Goal: Transaction & Acquisition: Purchase product/service

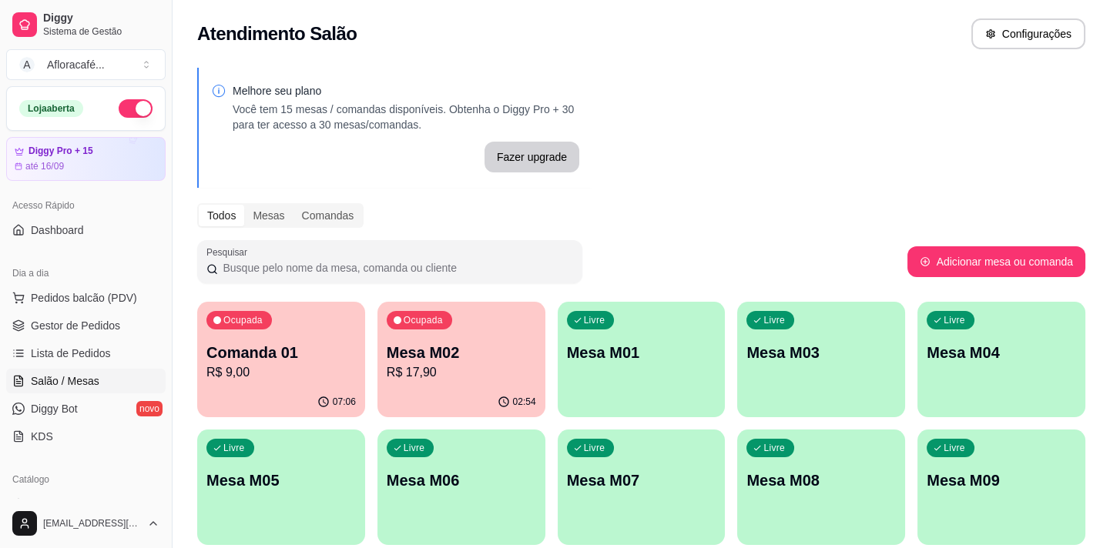
click at [572, 395] on div "Livre Mesa M01" at bounding box center [642, 350] width 168 height 97
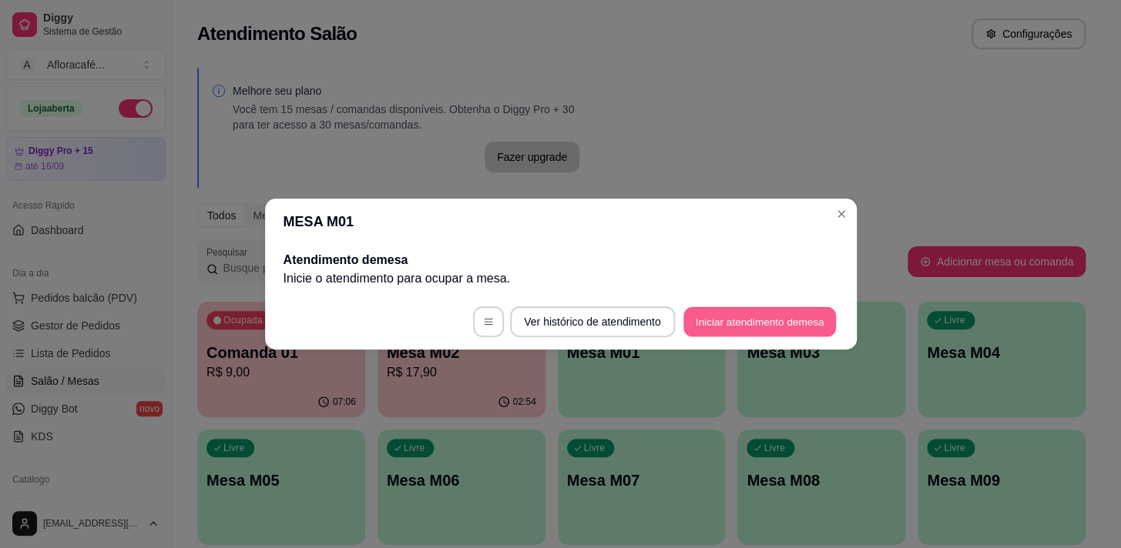
click at [825, 322] on button "Iniciar atendimento de mesa" at bounding box center [759, 322] width 153 height 30
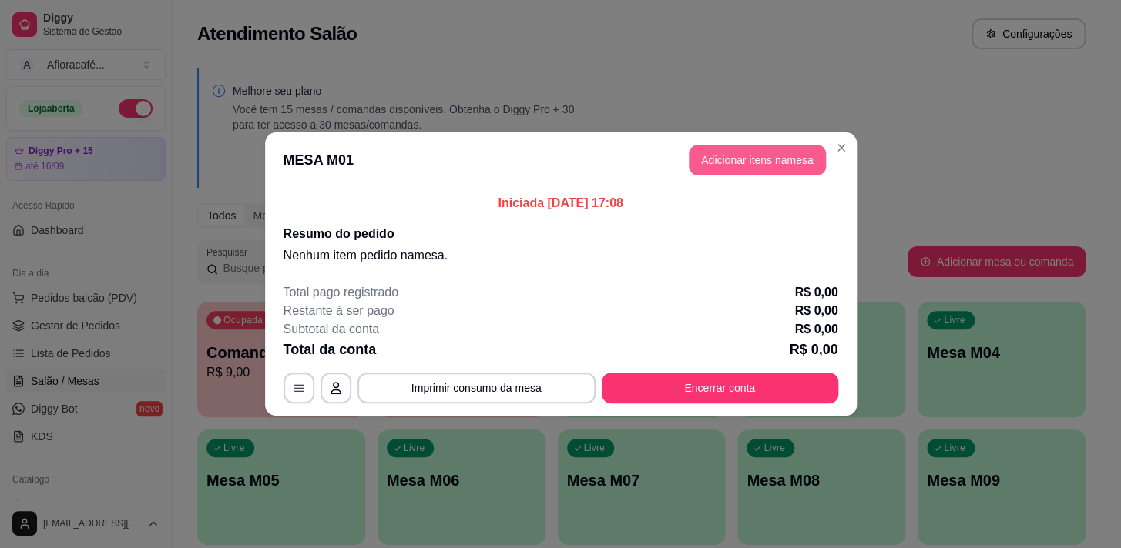
click at [785, 161] on button "Adicionar itens na mesa" at bounding box center [757, 160] width 137 height 31
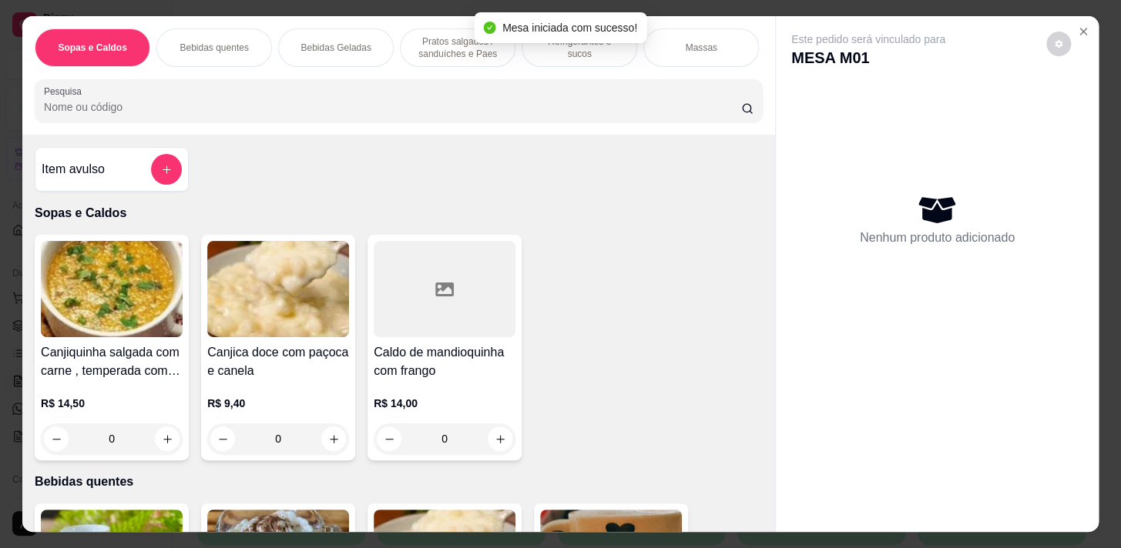
click at [227, 74] on div "Sopas e Caldos Bebidas quentes Bebidas Geladas Pratos salgados / sanduíches e P…" at bounding box center [398, 75] width 753 height 119
click at [230, 106] on input "Pesquisa" at bounding box center [392, 106] width 697 height 15
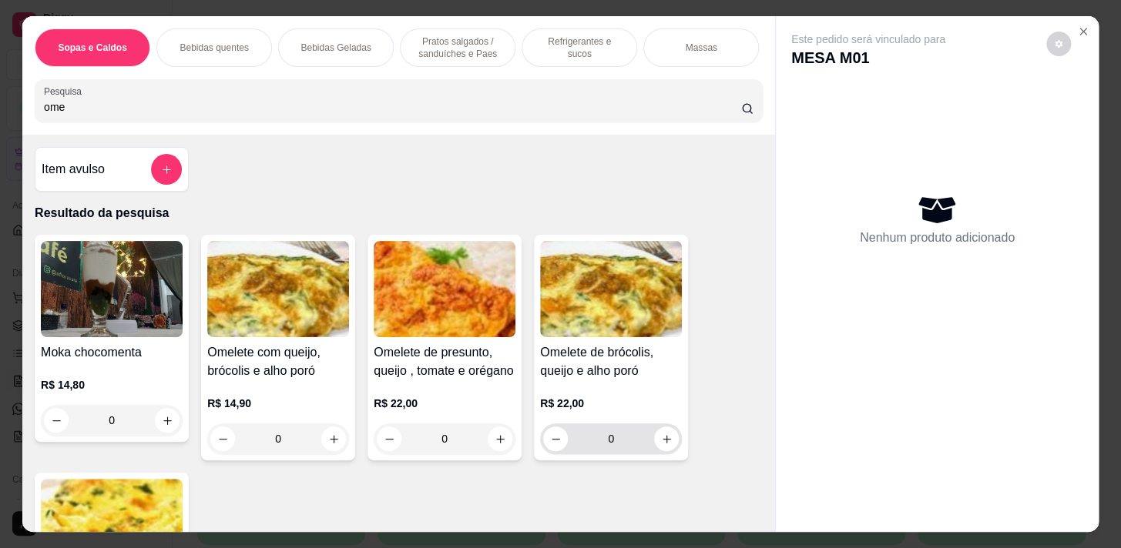
type input "ome"
click at [645, 438] on input "0" at bounding box center [611, 439] width 86 height 31
click at [661, 445] on icon "increase-product-quantity" at bounding box center [667, 440] width 12 height 12
type input "1"
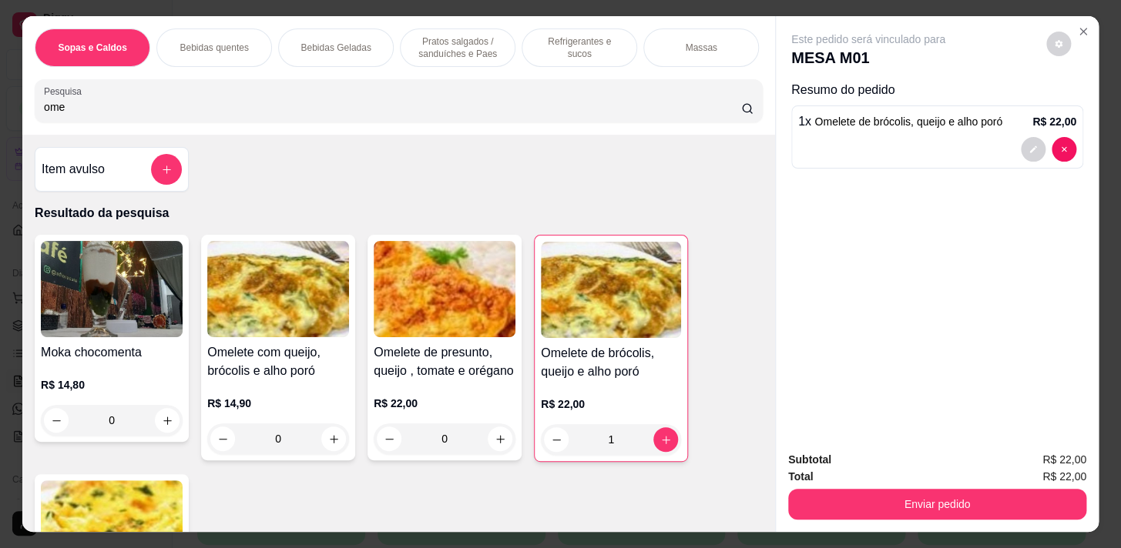
drag, startPoint x: 934, startPoint y: 479, endPoint x: 932, endPoint y: 498, distance: 18.6
click at [934, 485] on div "Enviar pedido" at bounding box center [937, 502] width 298 height 35
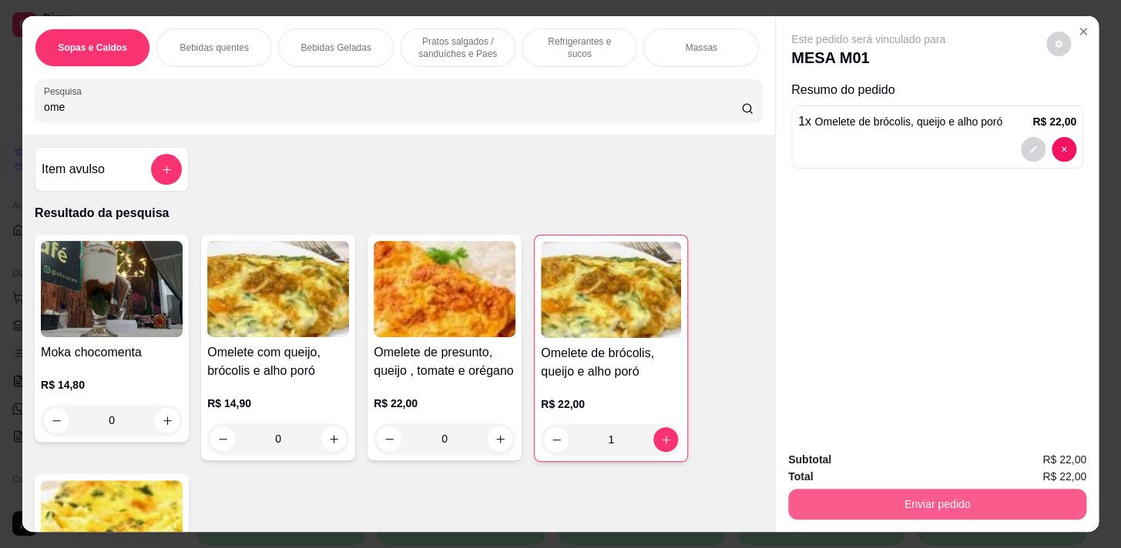
click at [933, 500] on button "Enviar pedido" at bounding box center [937, 504] width 298 height 31
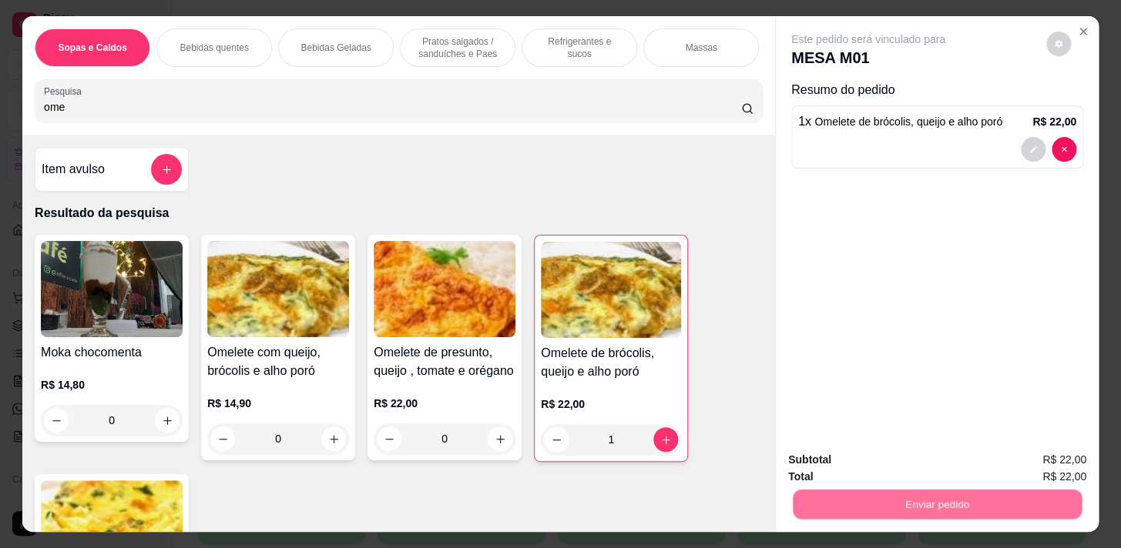
click at [901, 455] on button "Não registrar e enviar pedido" at bounding box center [886, 461] width 156 height 29
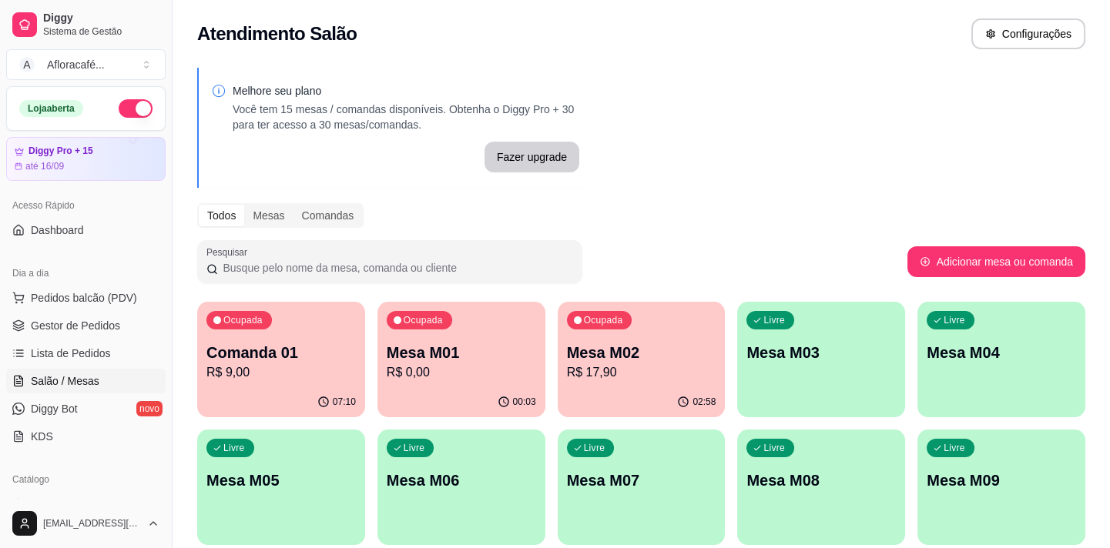
click at [801, 351] on p "Mesa M03" at bounding box center [820, 353] width 149 height 22
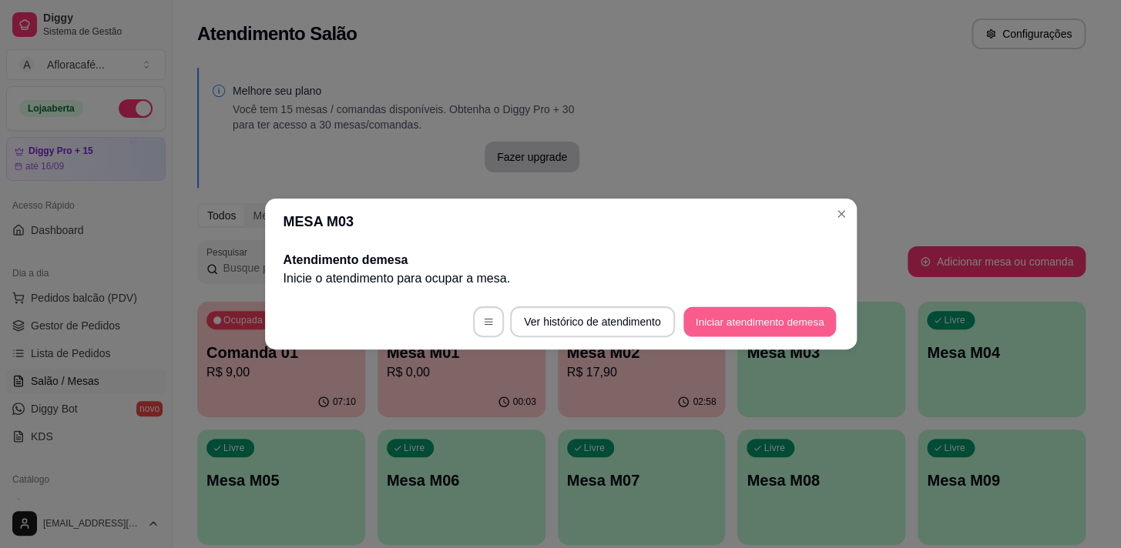
click at [780, 324] on button "Iniciar atendimento de mesa" at bounding box center [759, 322] width 153 height 30
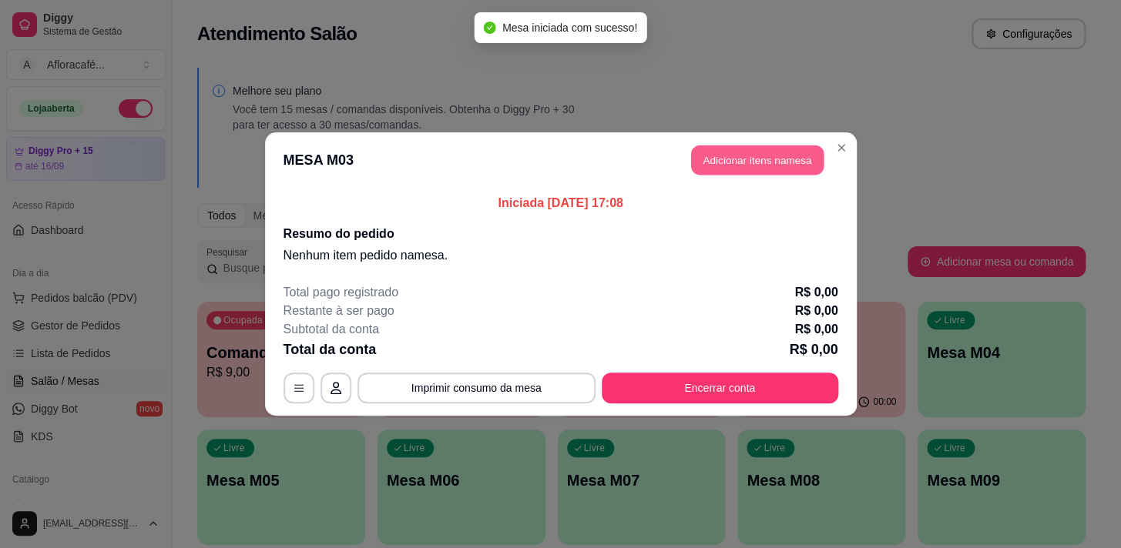
click at [745, 171] on button "Adicionar itens na mesa" at bounding box center [757, 161] width 132 height 30
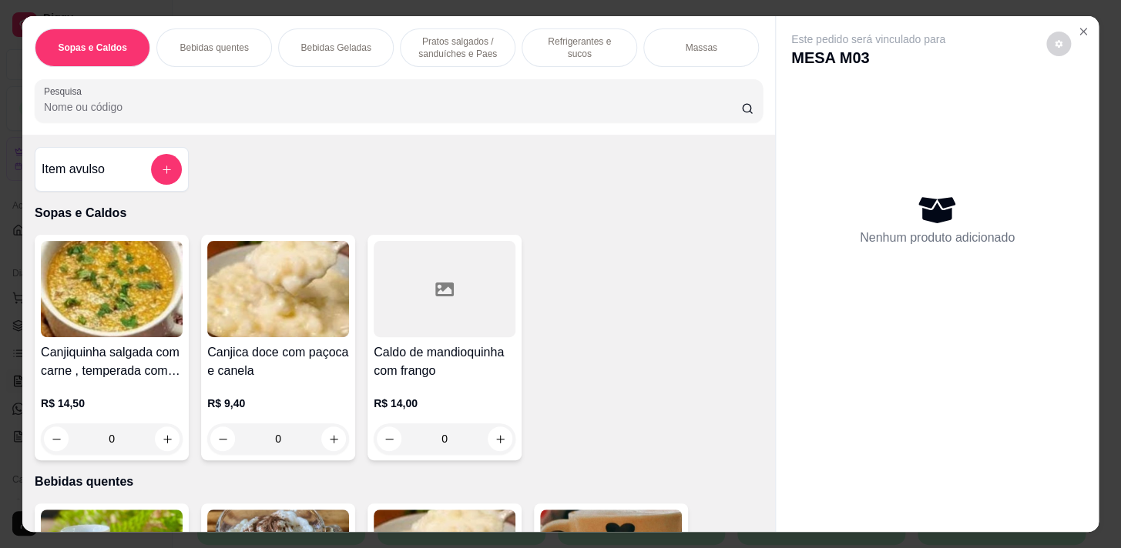
click at [494, 114] on input "Pesquisa" at bounding box center [392, 106] width 697 height 15
type input ","
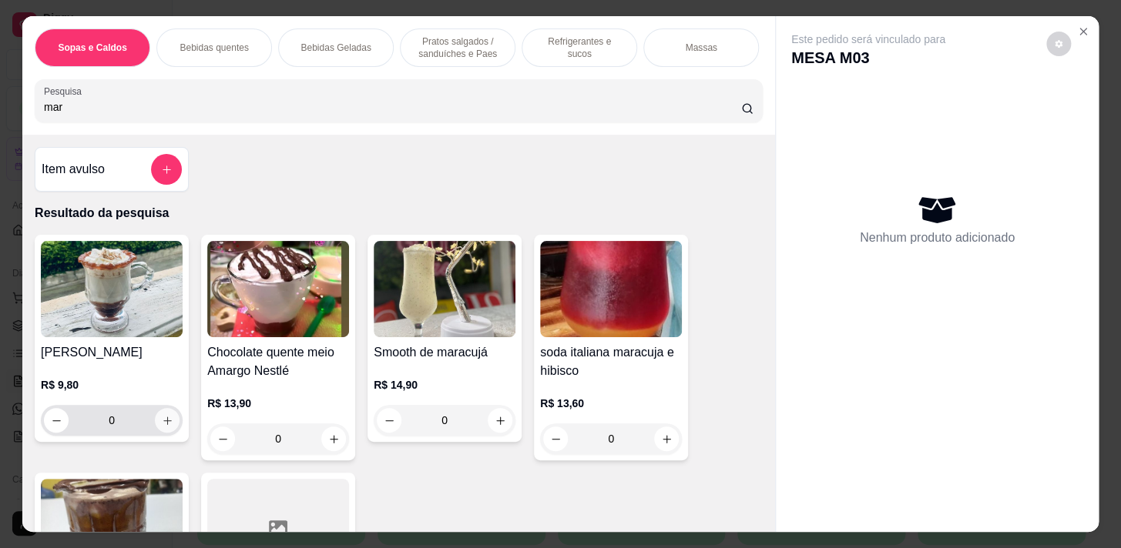
type input "mar"
click at [156, 425] on button "increase-product-quantity" at bounding box center [168, 421] width 24 height 24
type input "1"
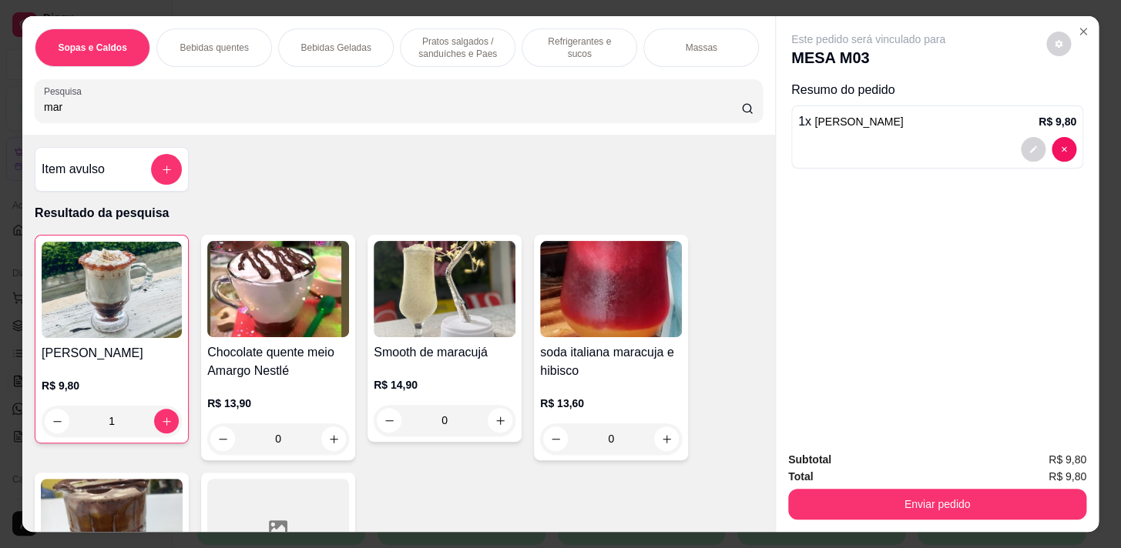
click at [604, 54] on div "Refrigerantes e sucos" at bounding box center [579, 48] width 116 height 39
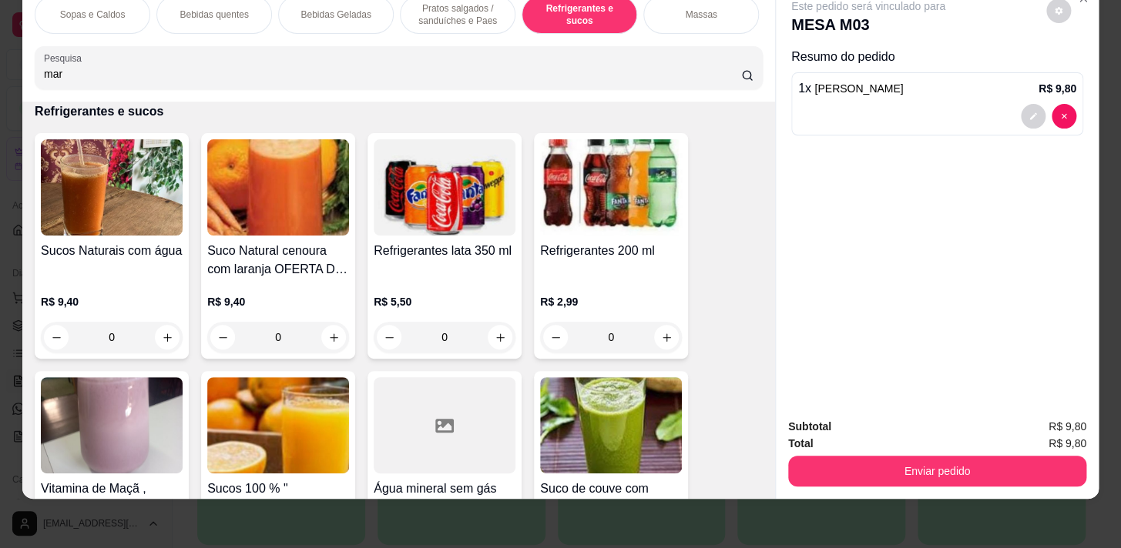
scroll to position [6733, 0]
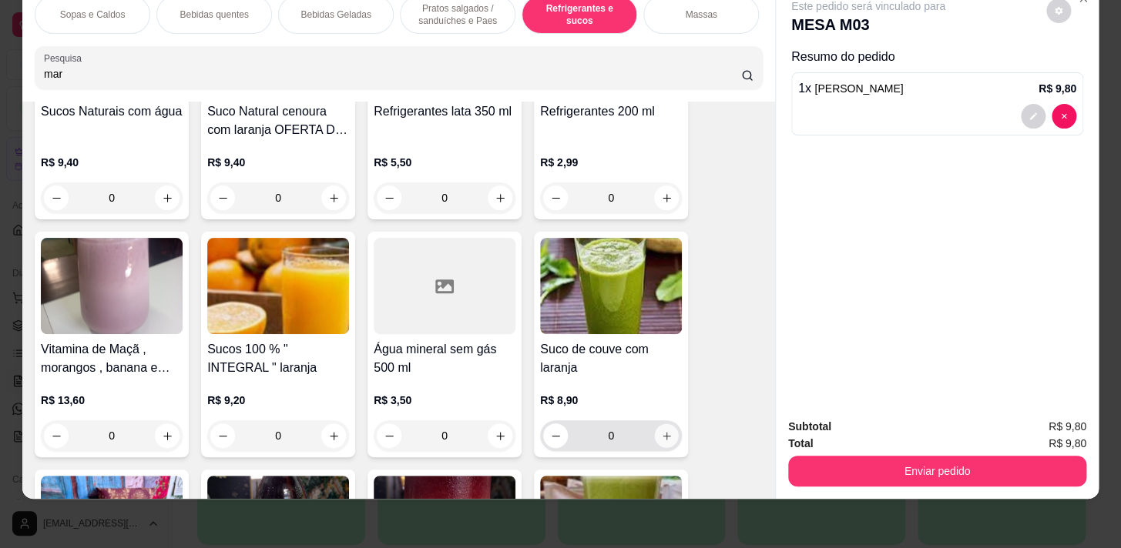
click at [661, 431] on icon "increase-product-quantity" at bounding box center [667, 437] width 12 height 12
type input "1"
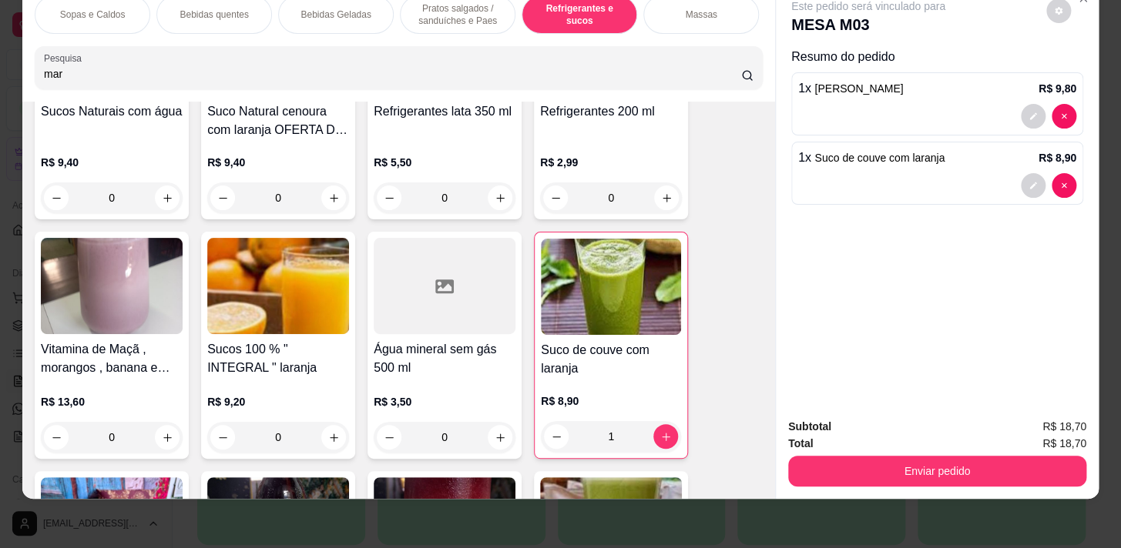
drag, startPoint x: 922, startPoint y: 444, endPoint x: 911, endPoint y: 453, distance: 13.7
click at [917, 452] on div "Enviar pedido" at bounding box center [937, 469] width 298 height 35
click at [910, 435] on div "Total R$ 18,70" at bounding box center [937, 443] width 298 height 17
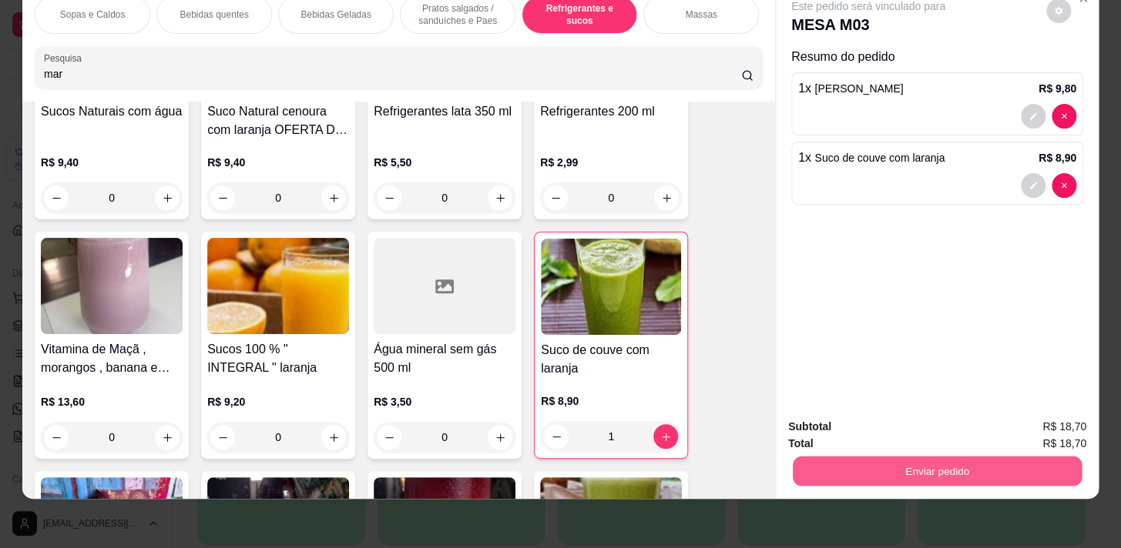
click at [909, 458] on button "Enviar pedido" at bounding box center [937, 471] width 289 height 30
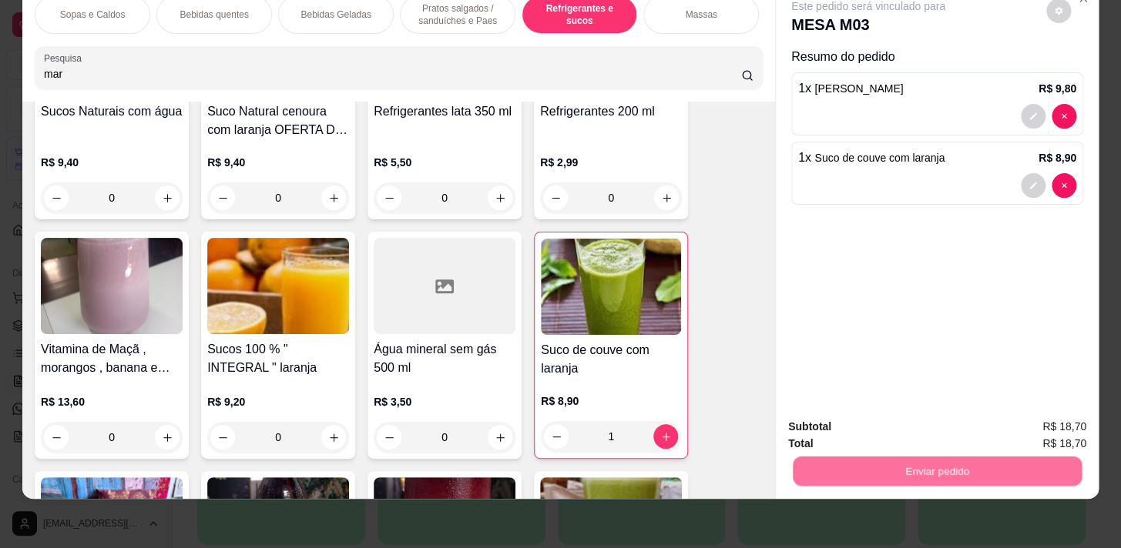
click at [914, 417] on button "Não registrar e enviar pedido" at bounding box center [886, 423] width 156 height 29
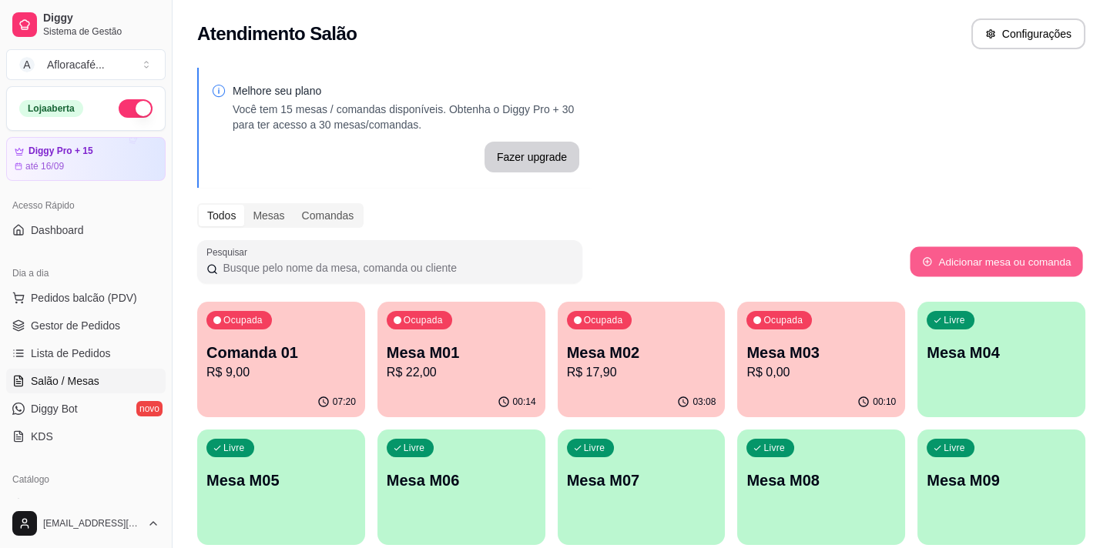
click at [916, 266] on button "Adicionar mesa ou comanda" at bounding box center [996, 262] width 173 height 30
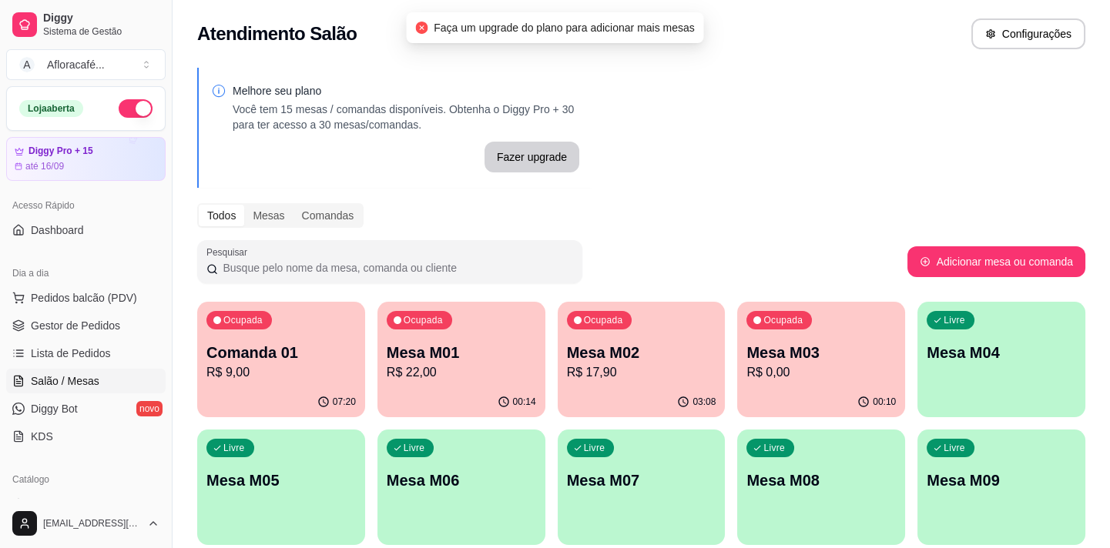
click at [937, 317] on icon "button" at bounding box center [937, 320] width 9 height 9
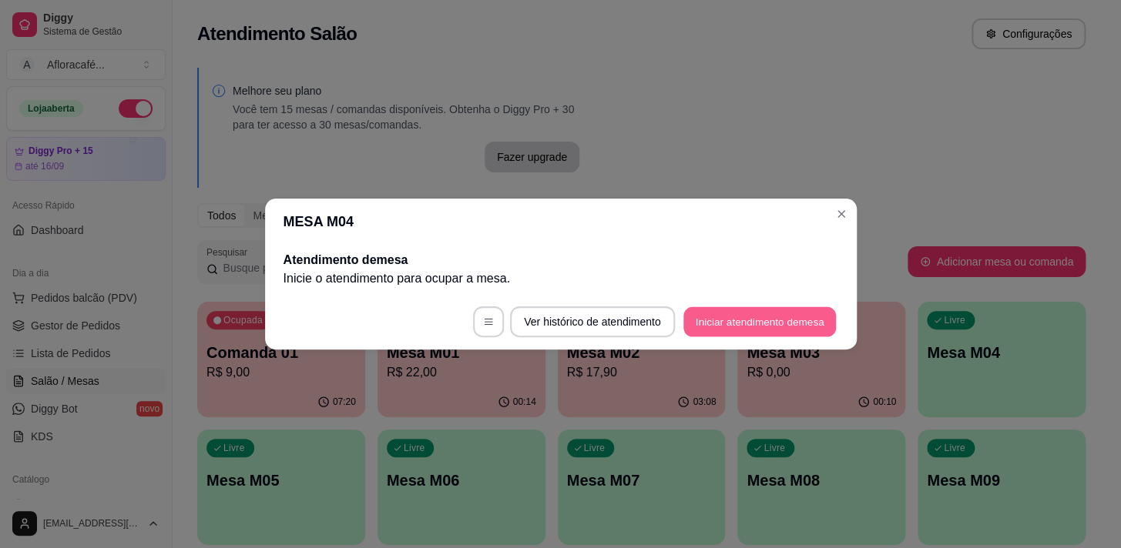
click at [810, 330] on button "Iniciar atendimento de mesa" at bounding box center [759, 322] width 153 height 30
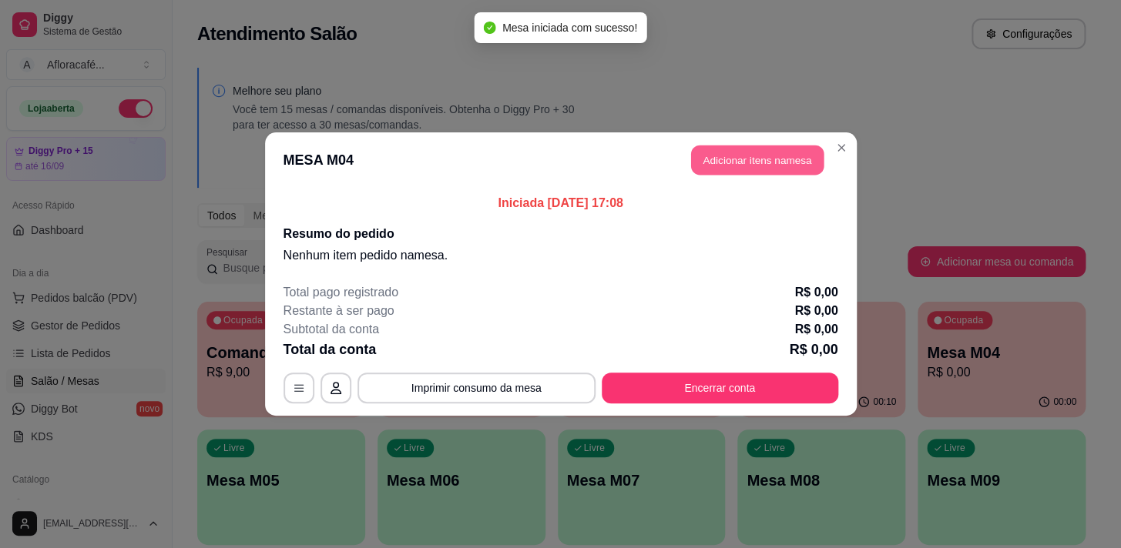
click at [755, 166] on button "Adicionar itens na mesa" at bounding box center [757, 161] width 132 height 30
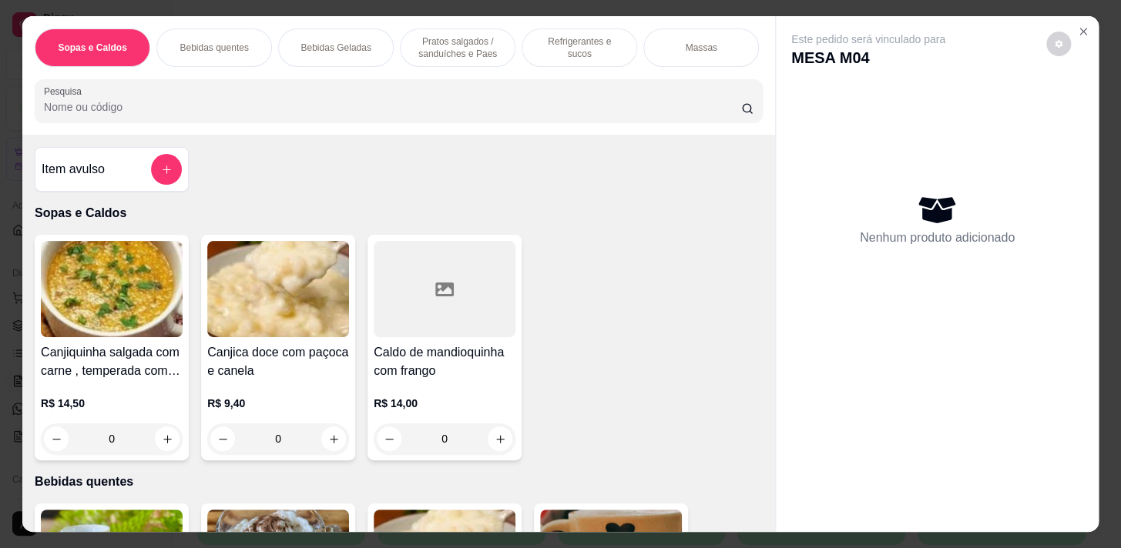
click at [535, 41] on p "Refrigerantes e sucos" at bounding box center [579, 47] width 89 height 25
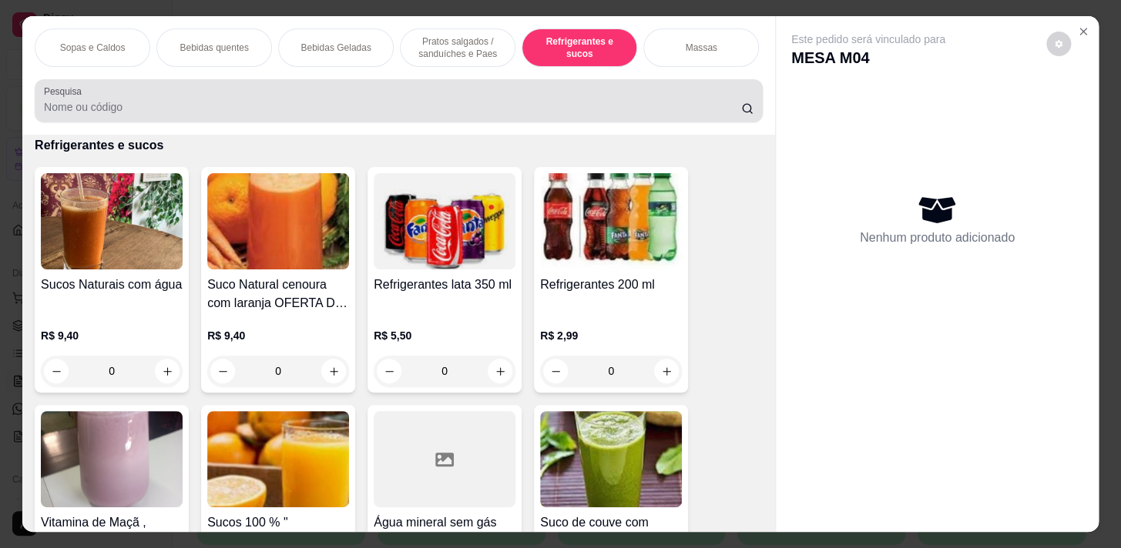
scroll to position [38, 0]
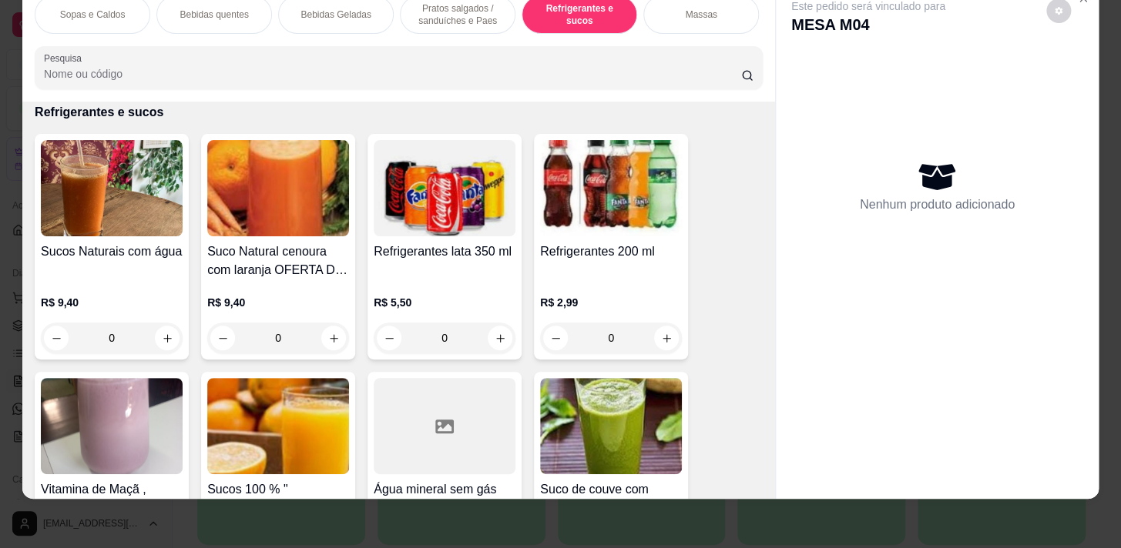
click at [428, 3] on p "Pratos salgados / sanduíches e Paes" at bounding box center [457, 14] width 89 height 25
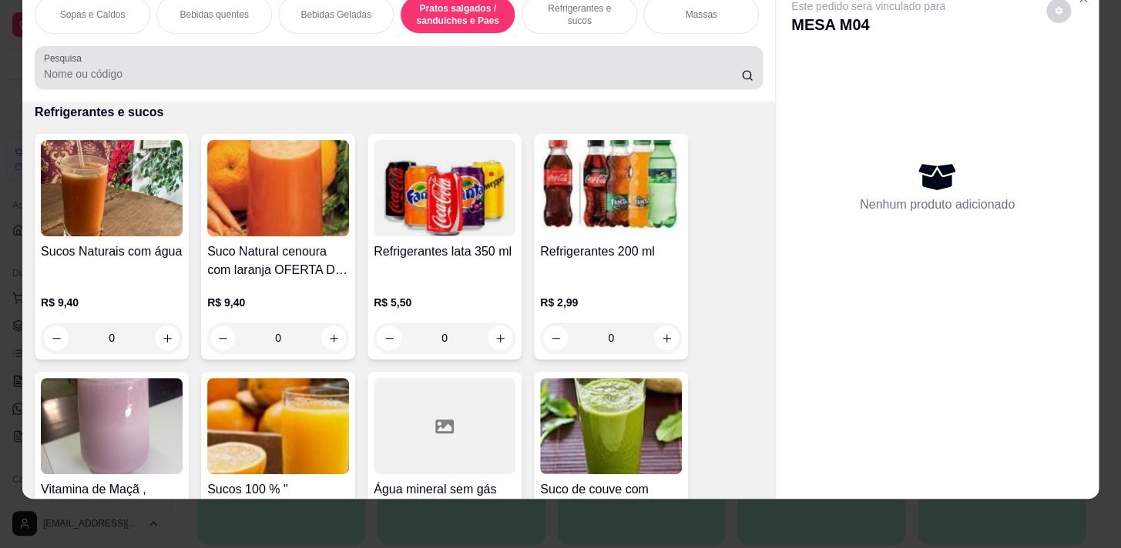
scroll to position [3676, 0]
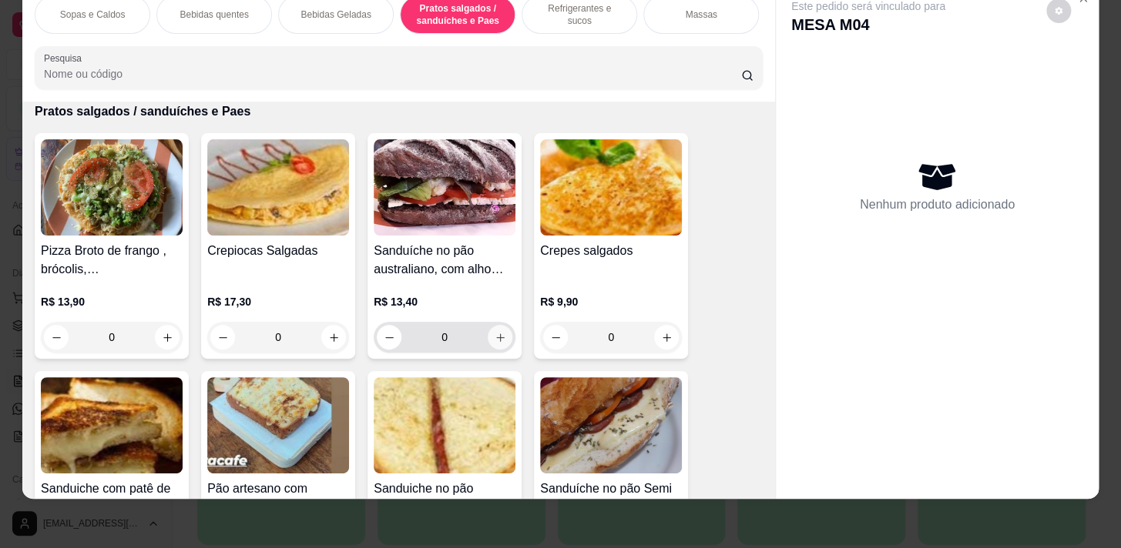
click at [495, 336] on icon "increase-product-quantity" at bounding box center [501, 338] width 12 height 12
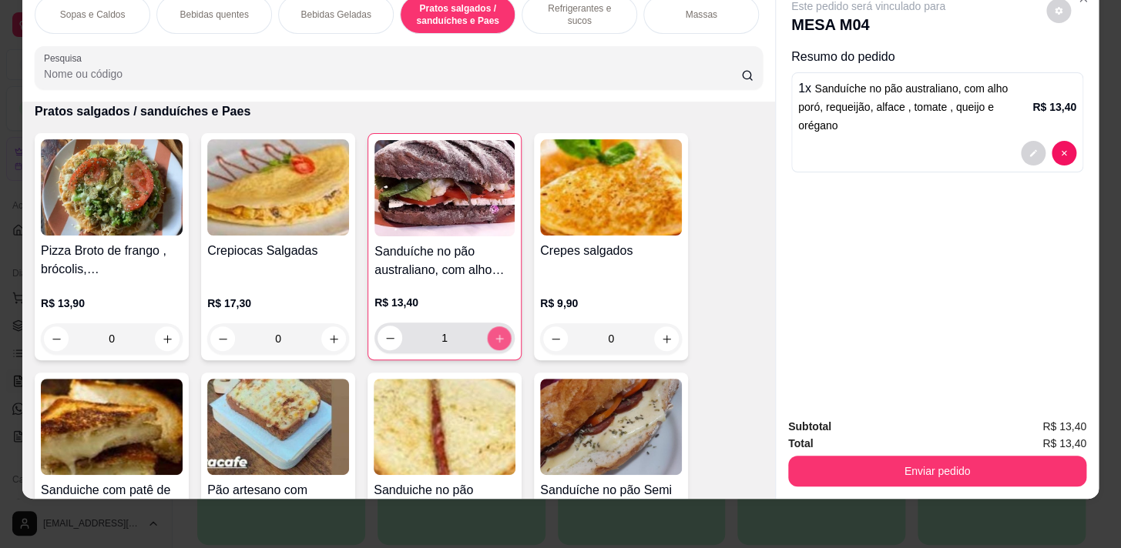
click at [494, 335] on icon "increase-product-quantity" at bounding box center [500, 339] width 12 height 12
type input "2"
click at [89, 11] on div "Sopas e Caldos" at bounding box center [93, 14] width 116 height 39
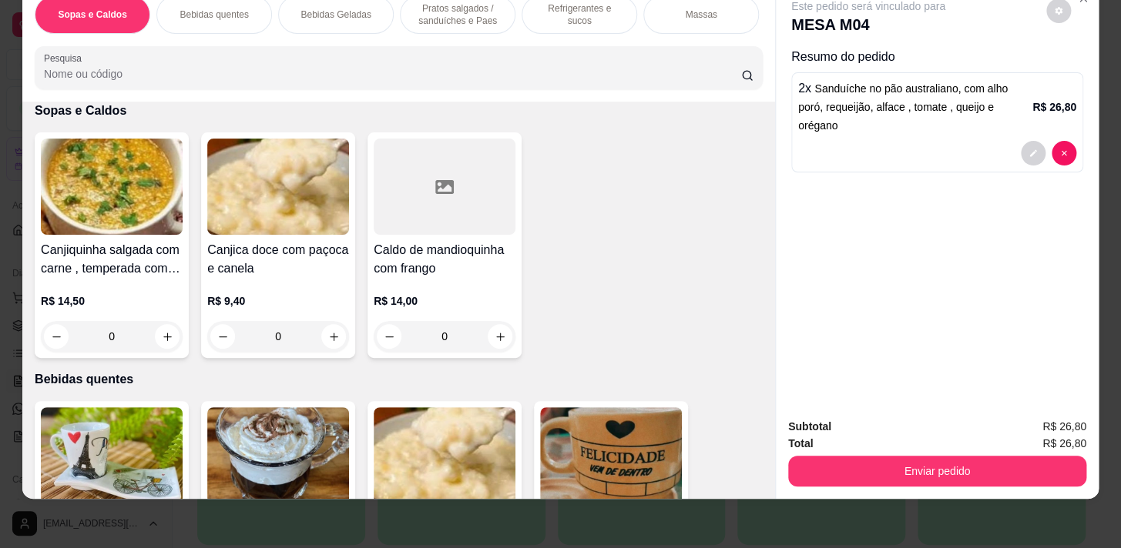
click at [207, 8] on p "Bebidas quentes" at bounding box center [213, 14] width 69 height 12
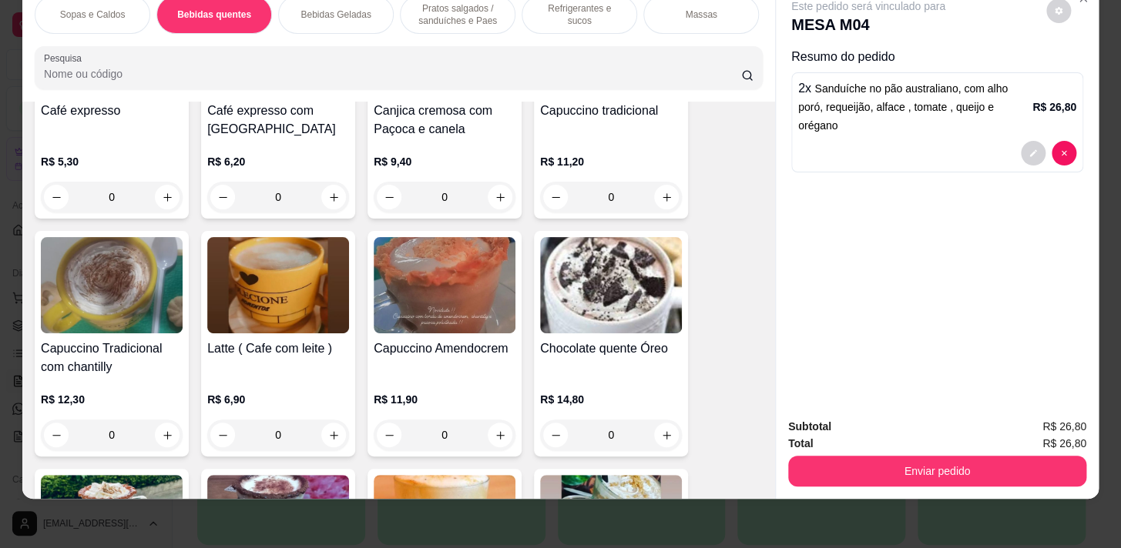
scroll to position [548, 0]
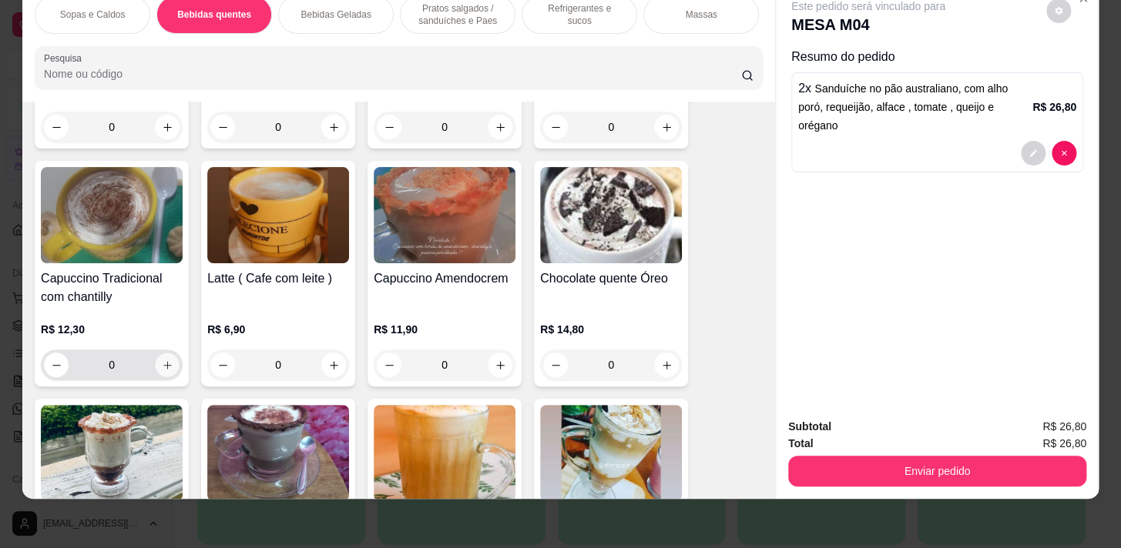
click at [163, 371] on button "increase-product-quantity" at bounding box center [168, 366] width 24 height 24
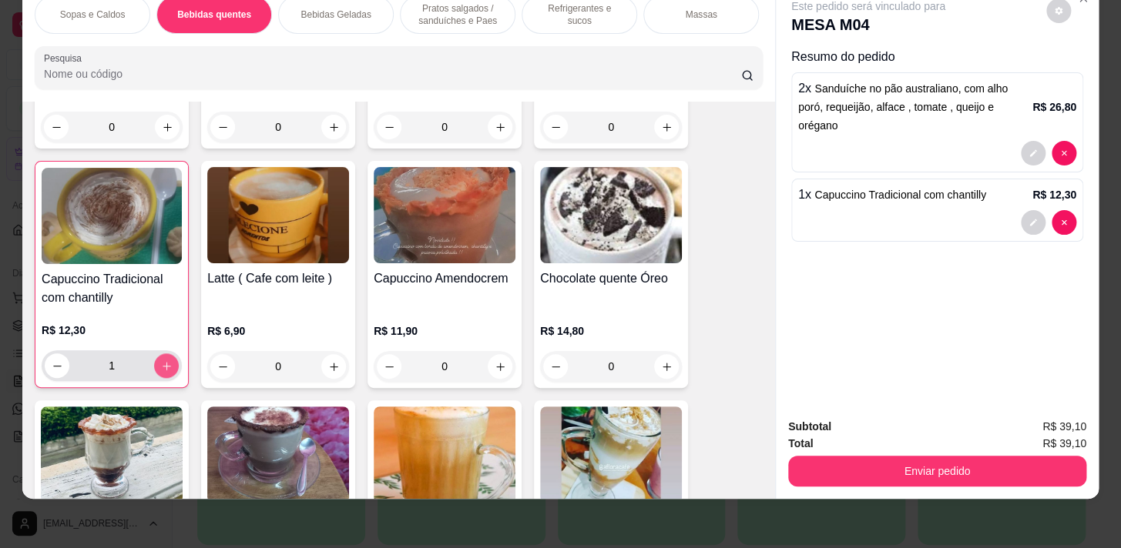
click at [163, 367] on icon "increase-product-quantity" at bounding box center [167, 366] width 12 height 12
type input "2"
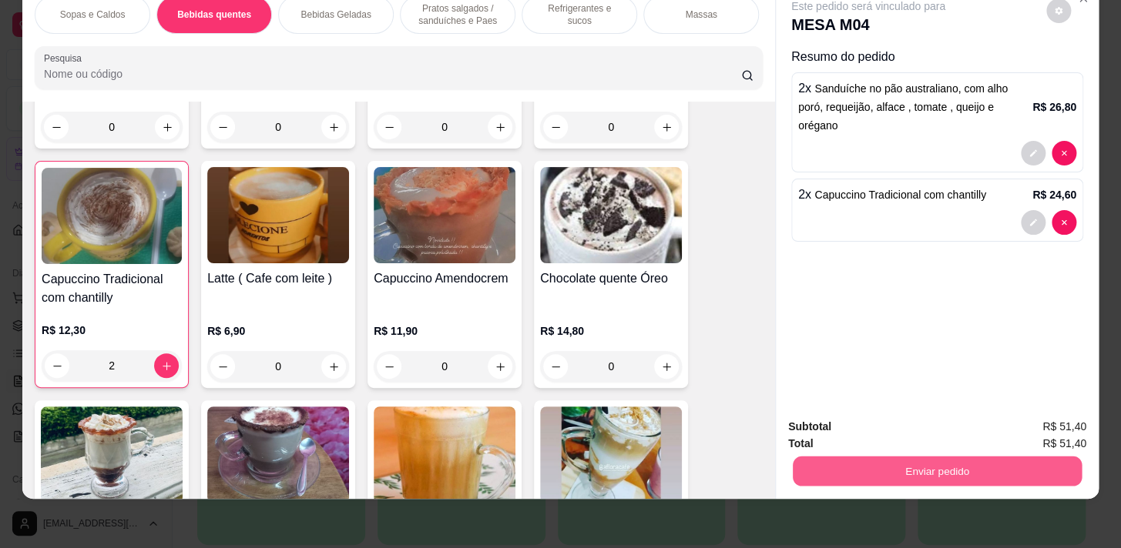
click at [857, 457] on button "Enviar pedido" at bounding box center [937, 471] width 289 height 30
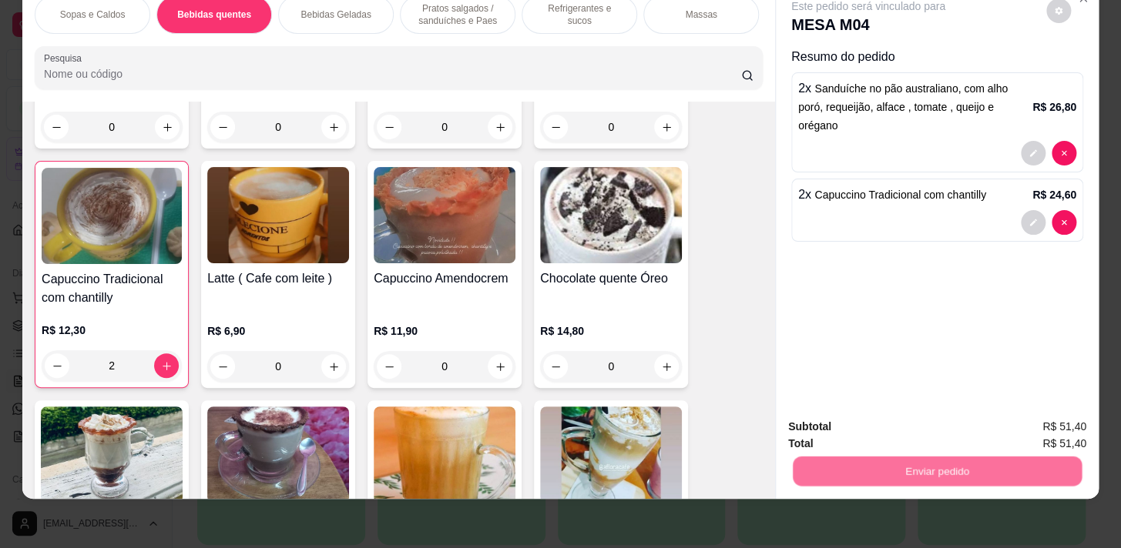
click at [867, 428] on button "Não registrar e enviar pedido" at bounding box center [886, 423] width 160 height 29
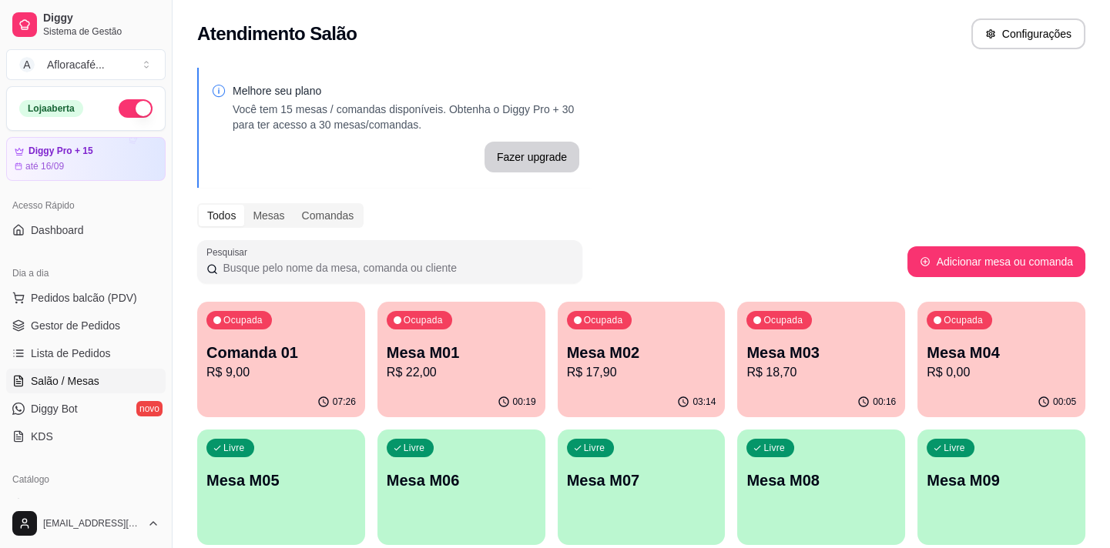
click at [609, 375] on p "R$ 17,90" at bounding box center [641, 373] width 149 height 18
click at [801, 387] on div "00:16" at bounding box center [821, 401] width 163 height 29
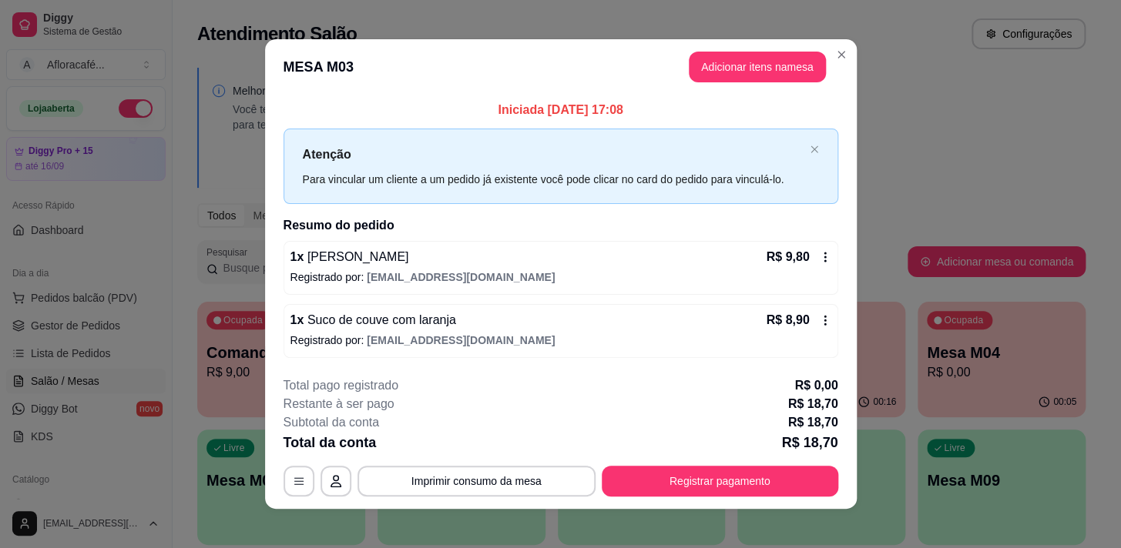
drag, startPoint x: 786, startPoint y: 497, endPoint x: 789, endPoint y: 474, distance: 23.3
click at [786, 493] on footer "**********" at bounding box center [561, 436] width 592 height 145
click at [793, 482] on button "Registrar pagamento" at bounding box center [720, 481] width 236 height 31
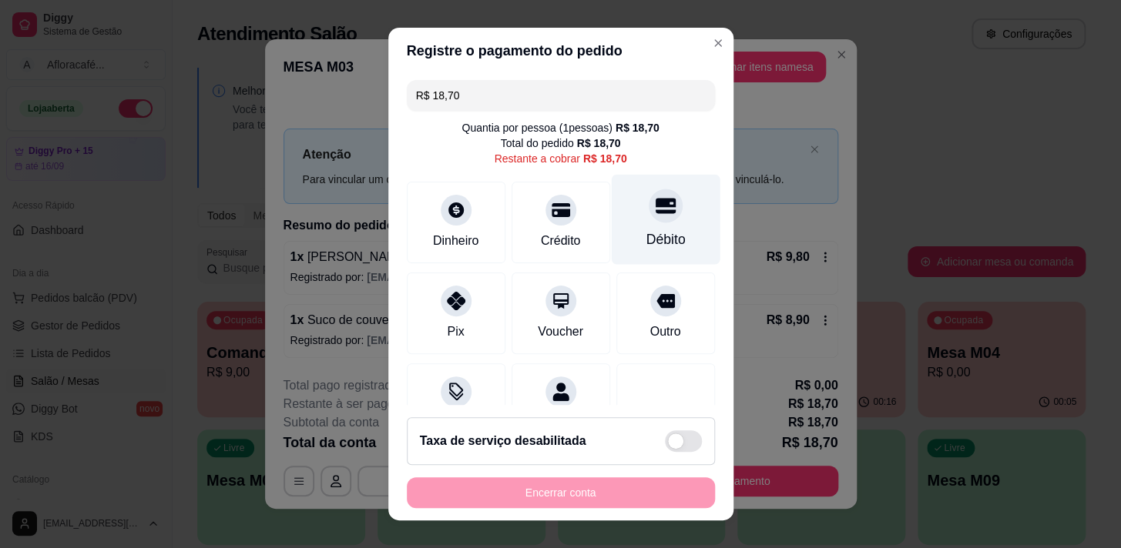
click at [645, 243] on div "Débito" at bounding box center [664, 240] width 39 height 20
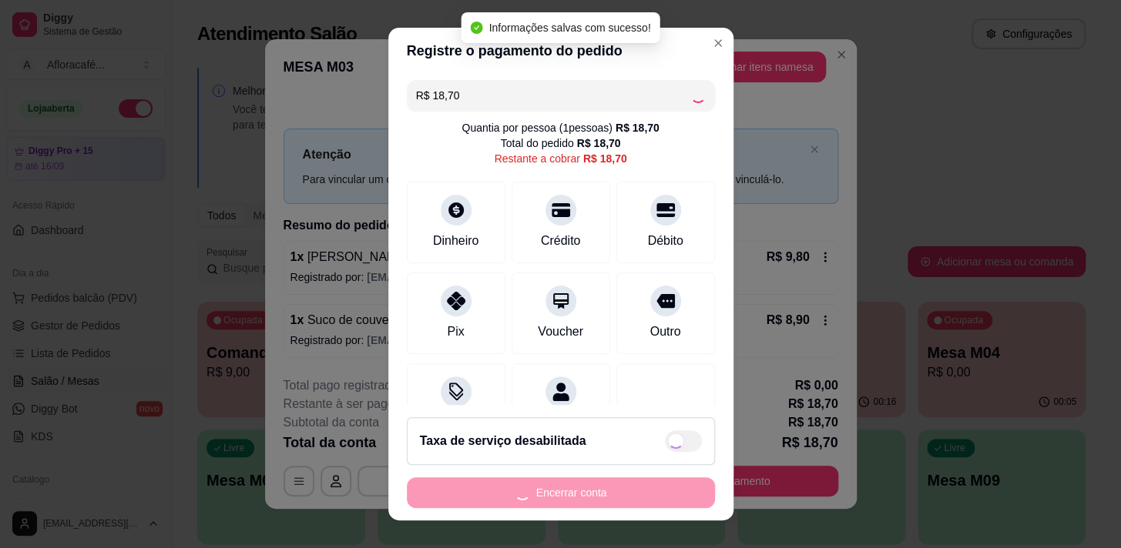
type input "R$ 0,00"
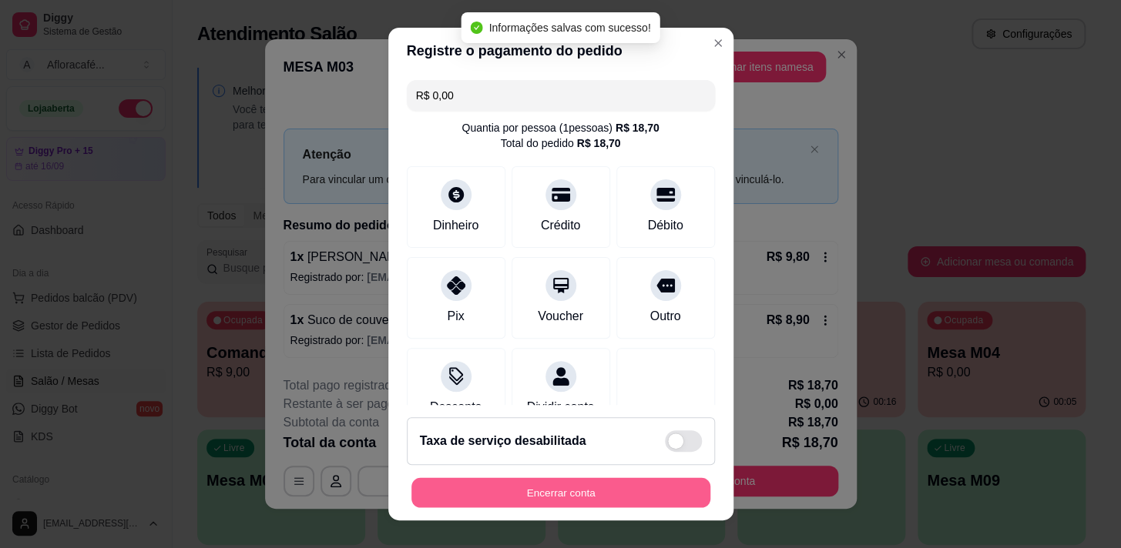
click at [664, 495] on button "Encerrar conta" at bounding box center [560, 493] width 299 height 30
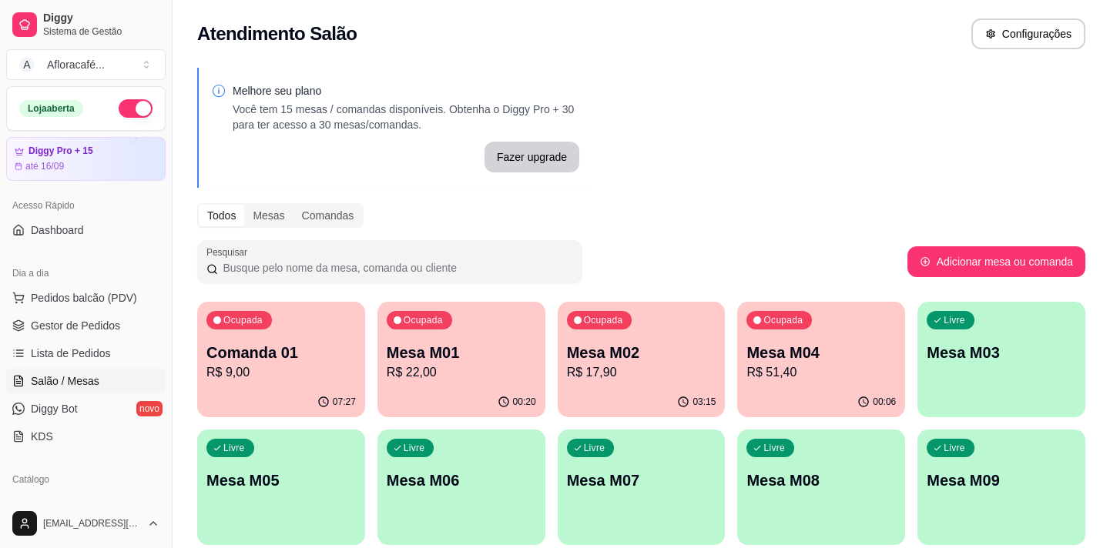
click at [479, 350] on p "Mesa M01" at bounding box center [461, 353] width 149 height 22
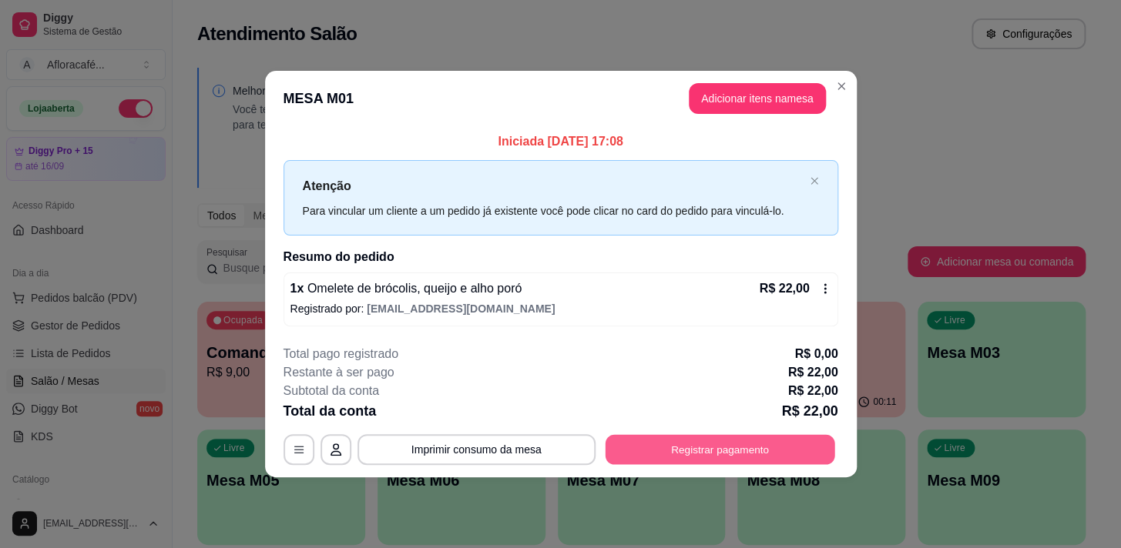
click at [670, 457] on button "Registrar pagamento" at bounding box center [720, 449] width 230 height 30
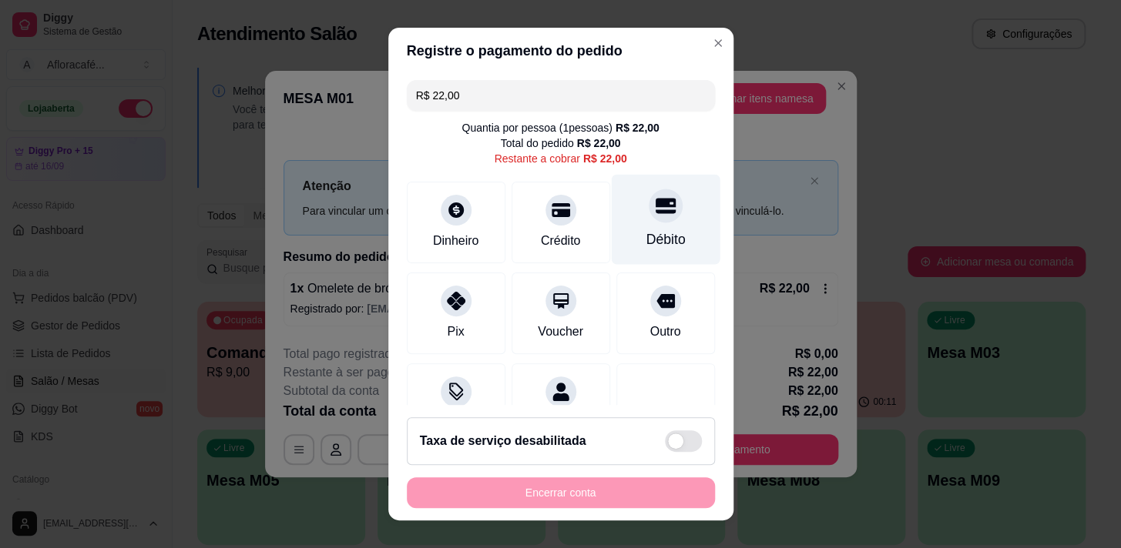
click at [629, 211] on div "Débito" at bounding box center [665, 219] width 109 height 90
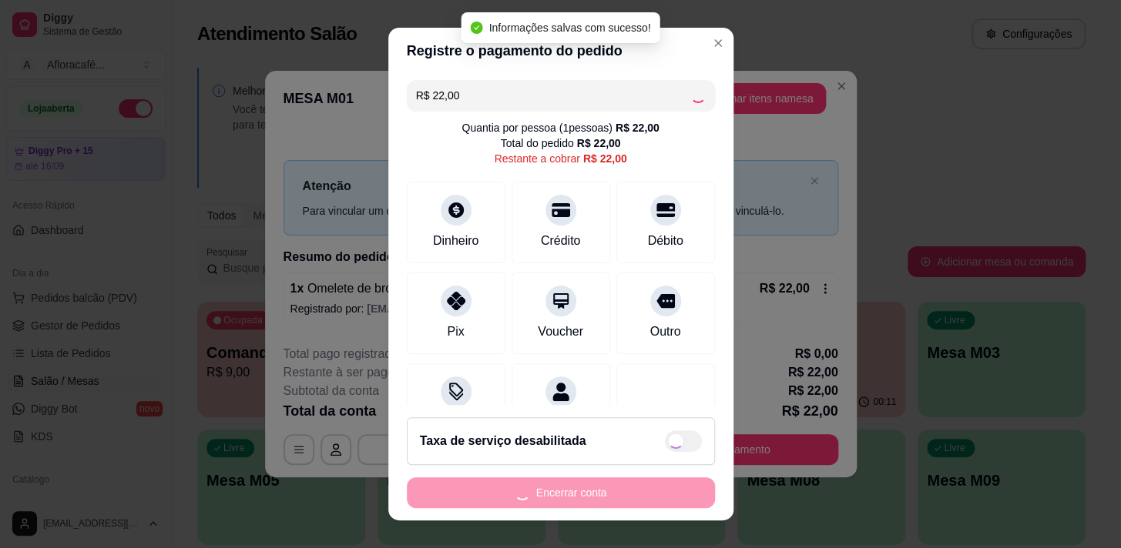
type input "R$ 0,00"
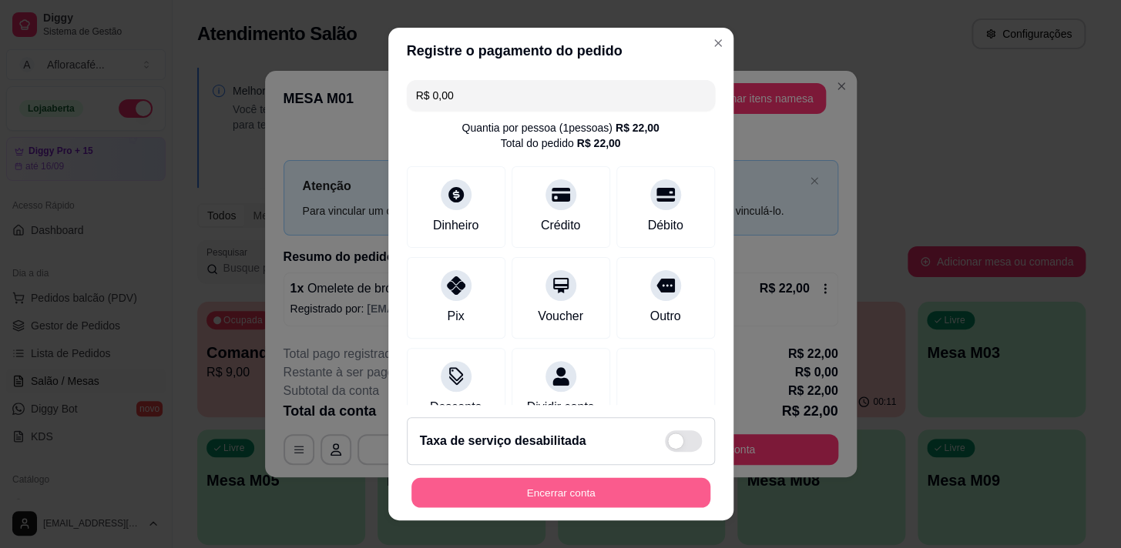
click at [652, 488] on button "Encerrar conta" at bounding box center [560, 493] width 299 height 30
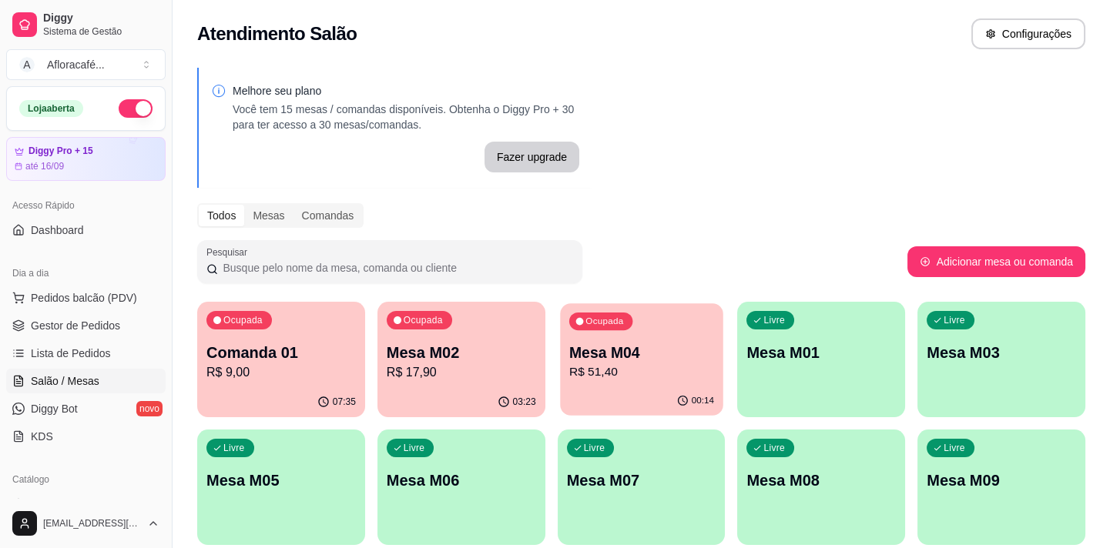
click at [704, 337] on div "Ocupada Mesa M04 R$ 51,40" at bounding box center [641, 344] width 163 height 83
click at [587, 344] on p "Mesa M04" at bounding box center [641, 353] width 149 height 22
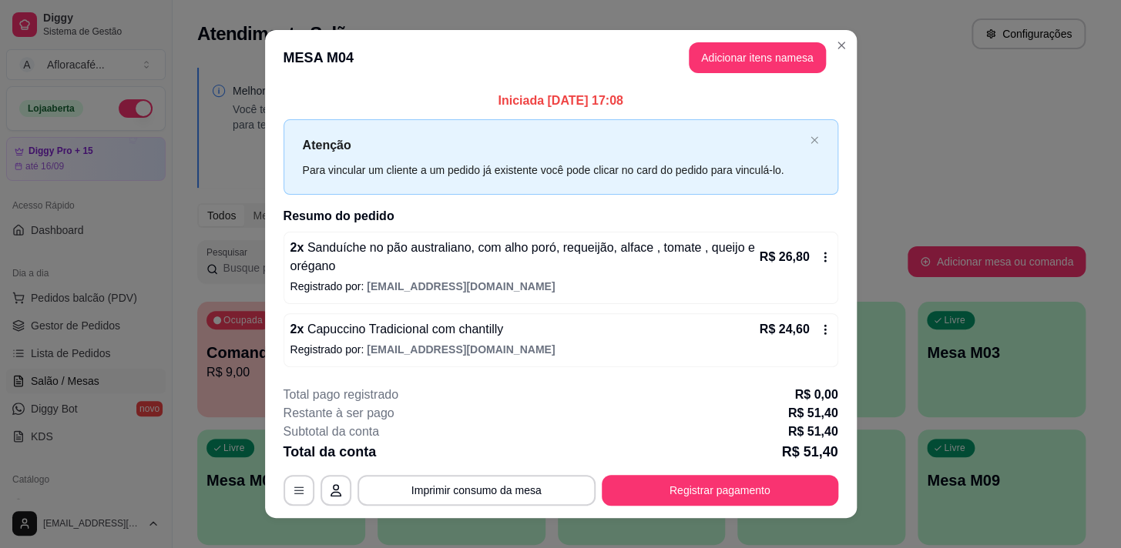
drag, startPoint x: 766, startPoint y: 42, endPoint x: 763, endPoint y: 55, distance: 14.1
click at [764, 49] on header "MESA M04 Adicionar itens na mesa" at bounding box center [561, 57] width 592 height 55
click at [762, 59] on button "Adicionar itens na mesa" at bounding box center [757, 58] width 132 height 30
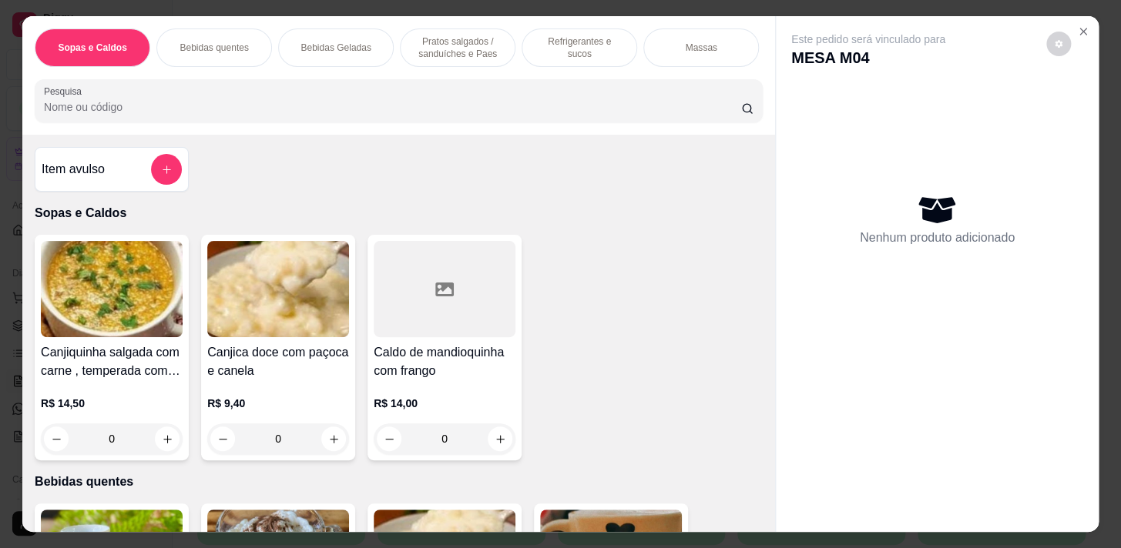
click at [590, 102] on div at bounding box center [398, 101] width 709 height 31
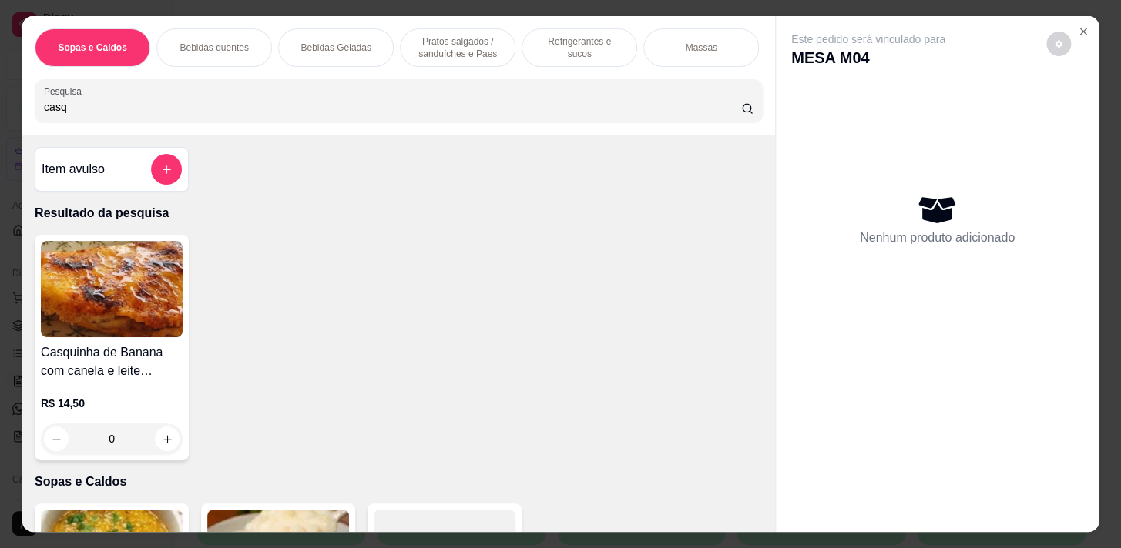
type input "casq"
click at [166, 439] on div "0" at bounding box center [112, 439] width 142 height 31
click at [176, 439] on div "0" at bounding box center [112, 439] width 142 height 31
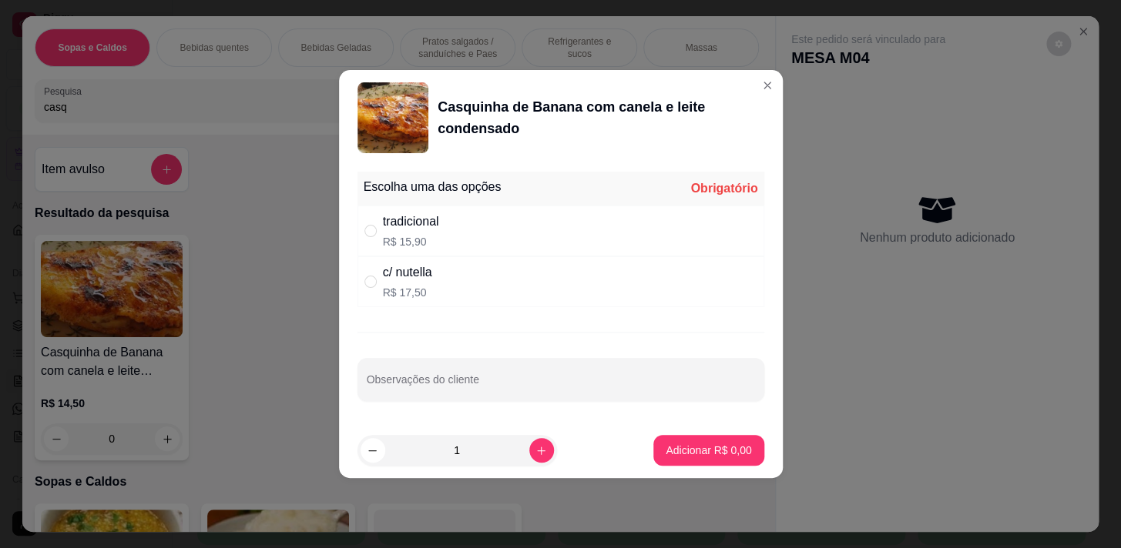
drag, startPoint x: 350, startPoint y: 242, endPoint x: 371, endPoint y: 246, distance: 21.3
click at [353, 243] on div "Escolha uma das opções Obrigatório tradicional R$ 15,90 c/ nutella R$ 17,50 Obs…" at bounding box center [561, 294] width 444 height 257
drag, startPoint x: 460, startPoint y: 232, endPoint x: 466, endPoint y: 242, distance: 11.8
click at [461, 233] on div "tradicional R$ 15,90" at bounding box center [560, 231] width 407 height 51
radio input "true"
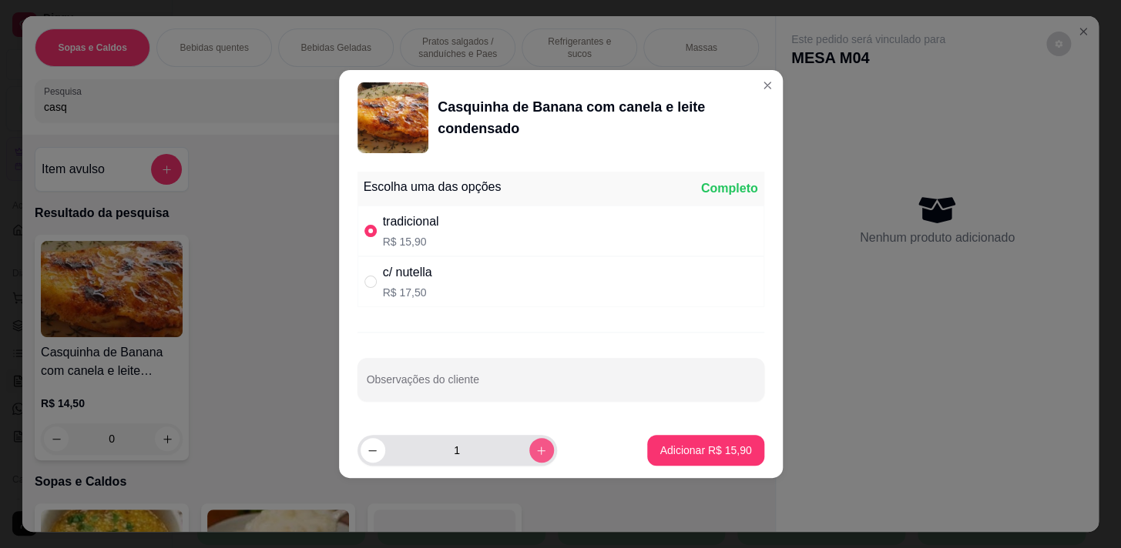
click at [535, 446] on icon "increase-product-quantity" at bounding box center [541, 451] width 12 height 12
type input "2"
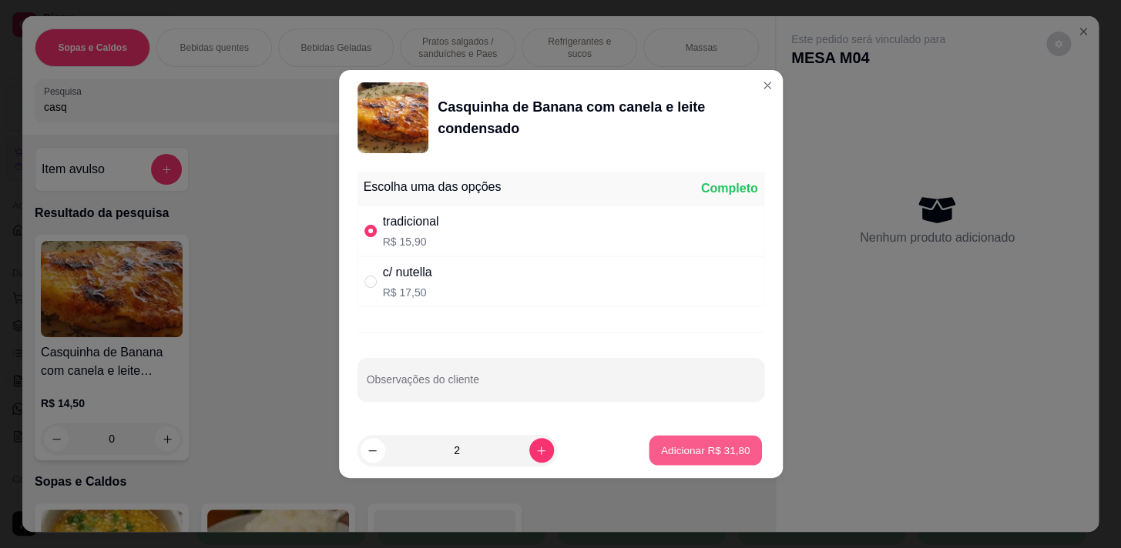
click at [682, 446] on p "Adicionar R$ 31,80" at bounding box center [705, 451] width 89 height 15
type input "2"
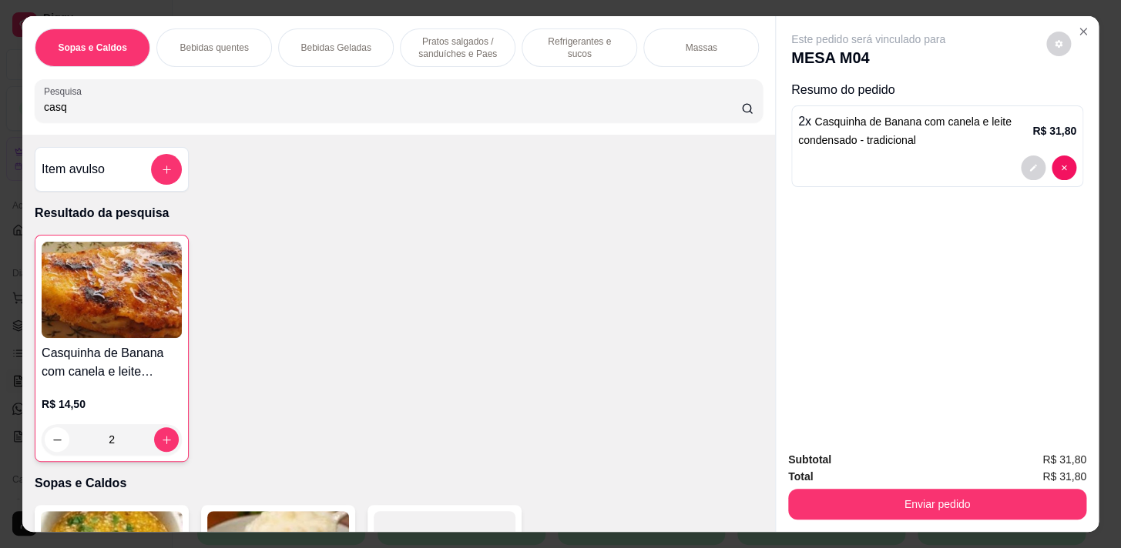
drag, startPoint x: 930, startPoint y: 515, endPoint x: 930, endPoint y: 505, distance: 10.8
click at [930, 512] on div "Subtotal R$ 31,80 Total R$ 31,80 Enviar pedido" at bounding box center [937, 485] width 323 height 93
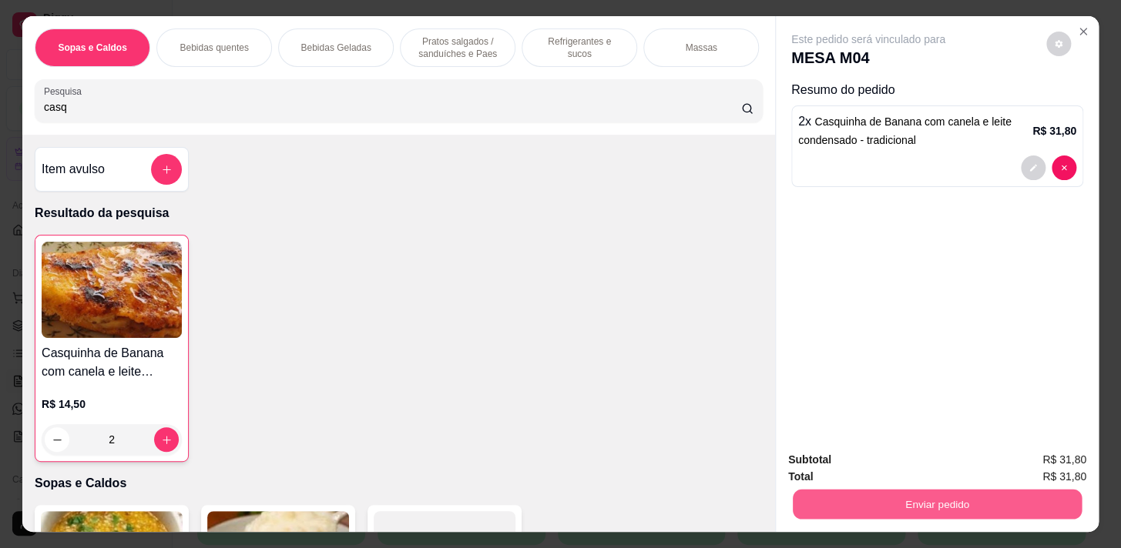
click at [934, 504] on button "Enviar pedido" at bounding box center [937, 504] width 289 height 30
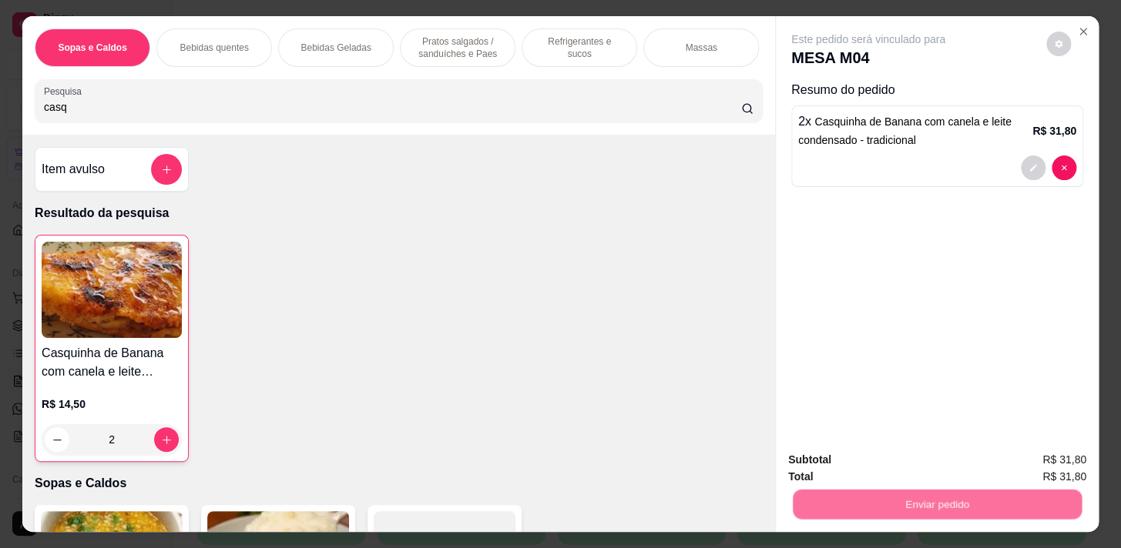
click at [927, 474] on button "Não registrar e enviar pedido" at bounding box center [886, 461] width 156 height 29
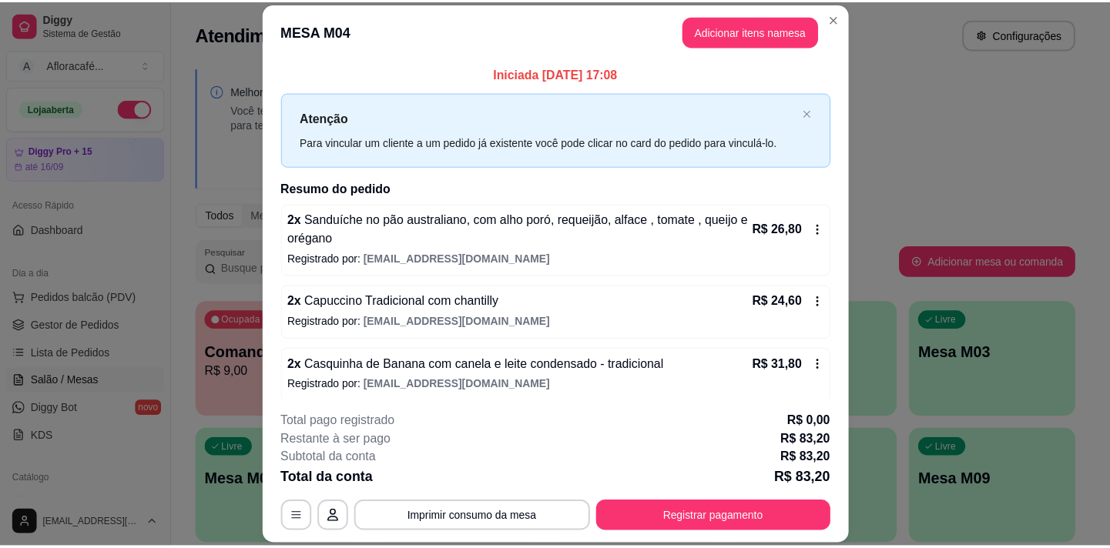
scroll to position [8, 0]
